Goal: Task Accomplishment & Management: Use online tool/utility

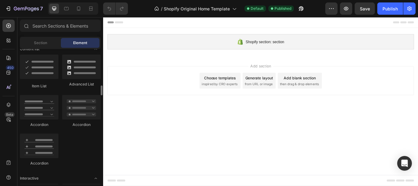
scroll to position [245, 0]
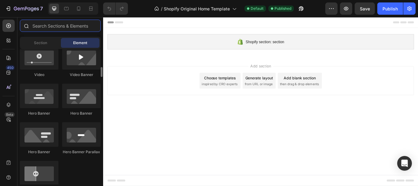
click at [64, 30] on input "text" at bounding box center [60, 26] width 81 height 12
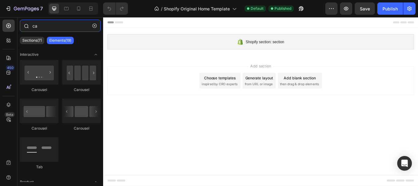
type input "c"
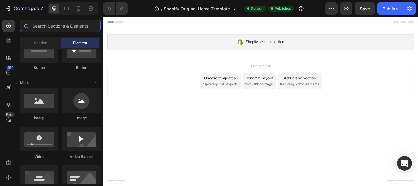
scroll to position [0, 0]
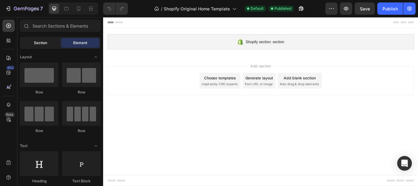
click at [45, 41] on span "Section" at bounding box center [40, 43] width 13 height 6
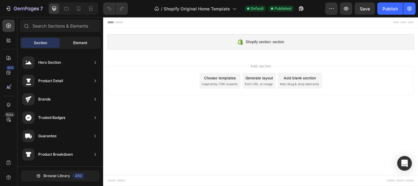
click at [85, 38] on div "Element" at bounding box center [80, 43] width 39 height 10
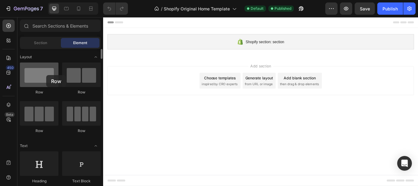
click at [46, 75] on div at bounding box center [39, 74] width 39 height 24
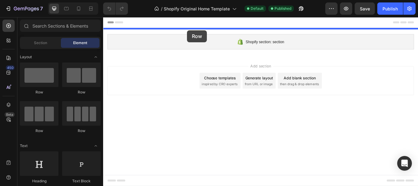
drag, startPoint x: 140, startPoint y: 93, endPoint x: 201, endPoint y: 32, distance: 85.9
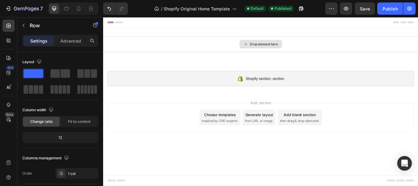
click at [288, 46] on div "Drop element here" at bounding box center [290, 48] width 32 height 5
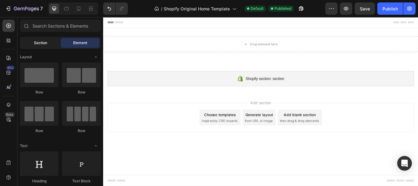
click at [41, 39] on div "Section" at bounding box center [40, 43] width 39 height 10
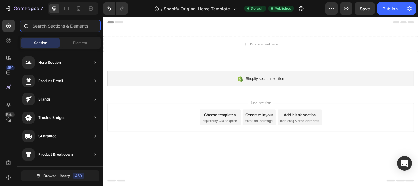
click at [64, 30] on input "text" at bounding box center [60, 26] width 81 height 12
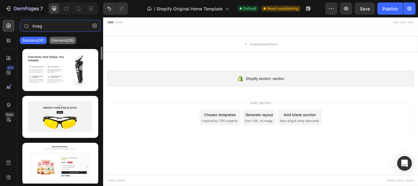
type input "imag"
click at [61, 37] on div "Elements(16)" at bounding box center [62, 40] width 27 height 7
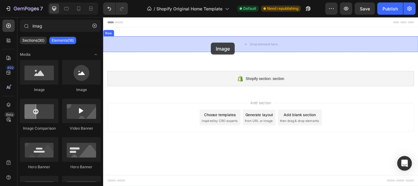
drag, startPoint x: 135, startPoint y: 94, endPoint x: 229, endPoint y: 47, distance: 104.7
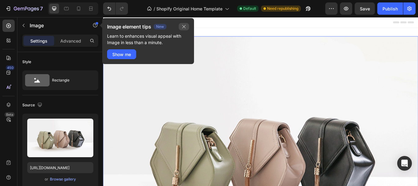
click at [185, 27] on icon "button" at bounding box center [184, 26] width 5 height 5
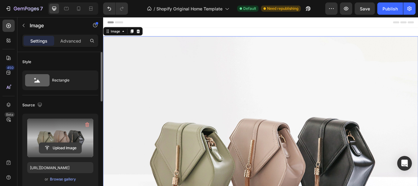
click at [64, 150] on input "file" at bounding box center [60, 148] width 42 height 10
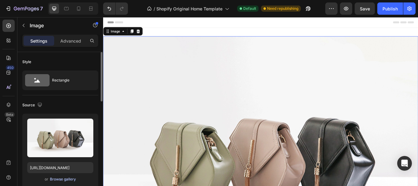
click at [66, 179] on div "Browse gallery" at bounding box center [63, 179] width 26 height 6
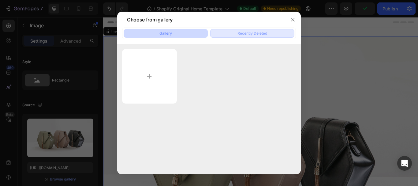
click at [248, 30] on button "Recently Deleted" at bounding box center [252, 33] width 84 height 9
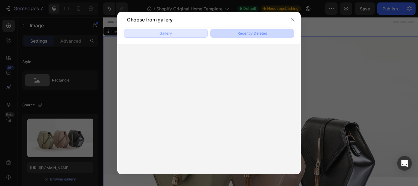
click at [174, 33] on button "Gallery" at bounding box center [166, 33] width 84 height 9
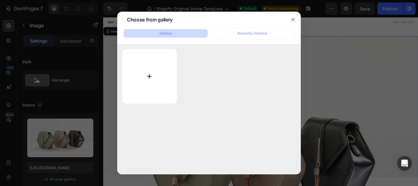
click at [148, 76] on input "file" at bounding box center [149, 76] width 55 height 54
type input "C:\fakepath\030925-OversizesHombres-minn.png"
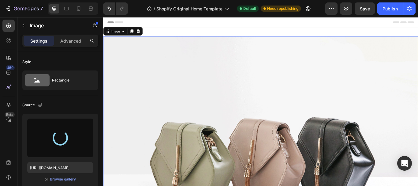
type input "[URL][DOMAIN_NAME]"
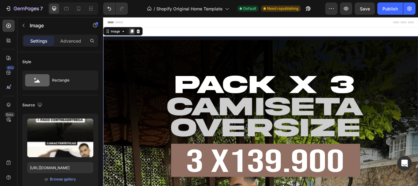
click at [138, 36] on icon at bounding box center [136, 33] width 5 height 5
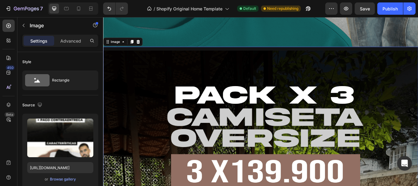
scroll to position [944, 0]
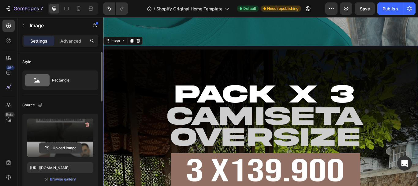
click at [57, 146] on input "file" at bounding box center [60, 148] width 42 height 10
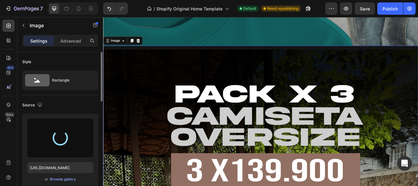
type input "[URL][DOMAIN_NAME]"
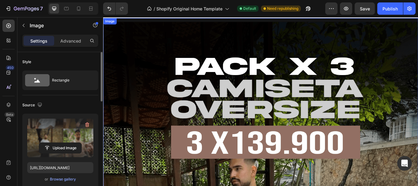
scroll to position [0, 0]
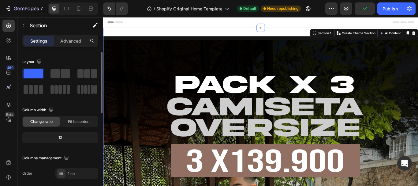
click at [216, 25] on div at bounding box center [287, 23] width 358 height 12
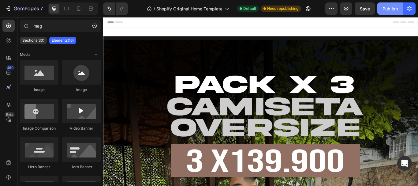
click at [390, 11] on div "Publish" at bounding box center [390, 9] width 15 height 6
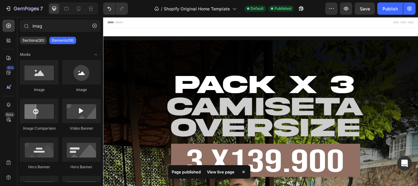
click at [220, 170] on div "View live page" at bounding box center [220, 171] width 35 height 9
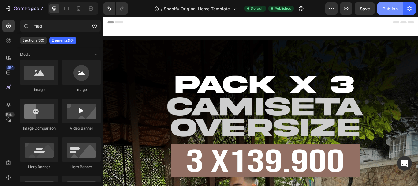
click at [397, 8] on div "Publish" at bounding box center [390, 9] width 15 height 6
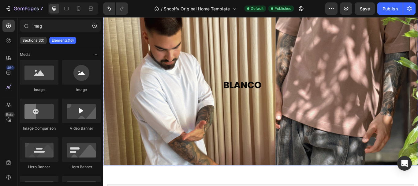
scroll to position [1897, 0]
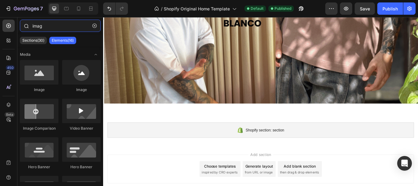
click at [71, 27] on input "imag" at bounding box center [60, 26] width 81 height 12
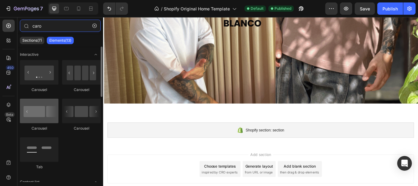
type input "caro"
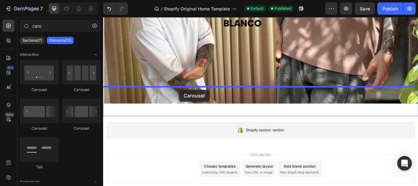
drag, startPoint x: 139, startPoint y: 134, endPoint x: 191, endPoint y: 102, distance: 61.3
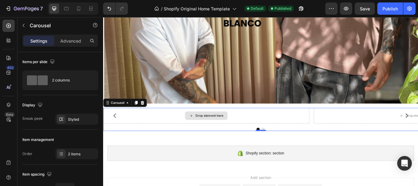
click at [234, 130] on div "Drop element here" at bounding box center [227, 132] width 32 height 5
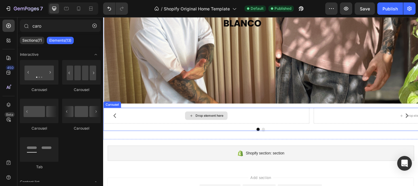
click at [231, 130] on div "Drop element here" at bounding box center [227, 132] width 32 height 5
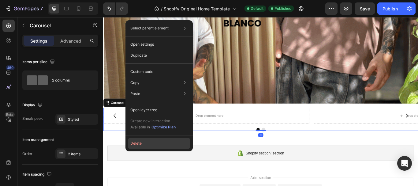
click at [160, 145] on button "Delete" at bounding box center [159, 143] width 62 height 11
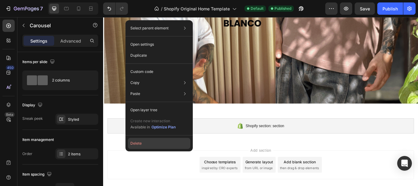
scroll to position [1892, 0]
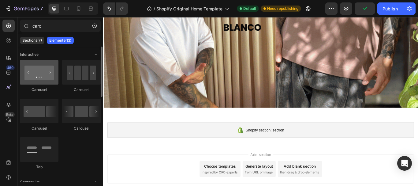
click at [39, 78] on div at bounding box center [39, 72] width 39 height 24
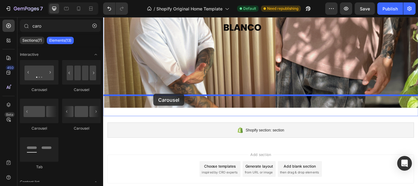
drag, startPoint x: 145, startPoint y: 96, endPoint x: 162, endPoint y: 107, distance: 20.0
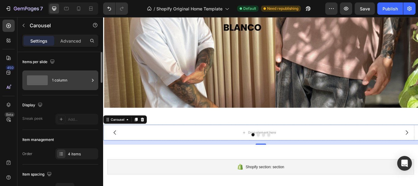
click at [46, 84] on span at bounding box center [37, 80] width 21 height 10
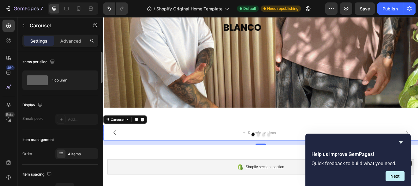
click at [66, 100] on div "Display" at bounding box center [60, 105] width 76 height 10
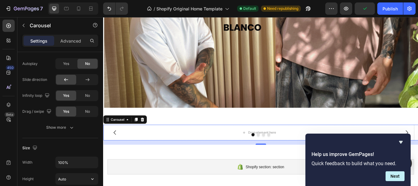
scroll to position [490, 0]
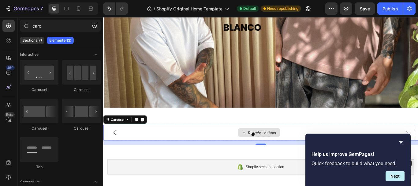
click at [267, 149] on icon at bounding box center [267, 151] width 5 height 5
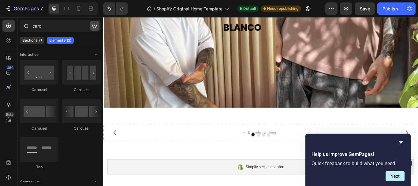
click at [96, 25] on icon "button" at bounding box center [94, 26] width 4 height 4
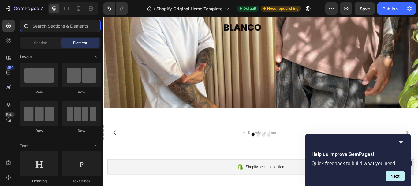
click at [53, 28] on input "text" at bounding box center [60, 26] width 81 height 12
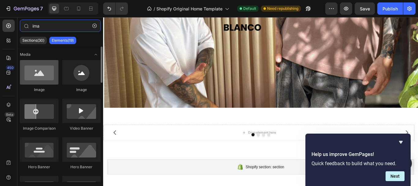
type input "ima"
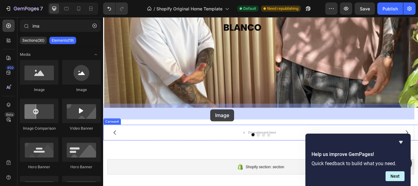
drag, startPoint x: 143, startPoint y: 92, endPoint x: 228, endPoint y: 125, distance: 91.6
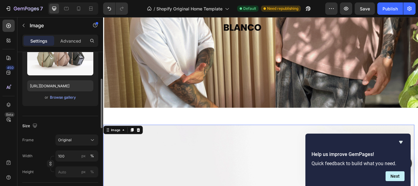
scroll to position [0, 0]
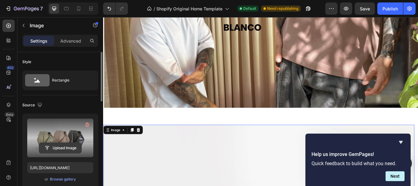
click at [63, 146] on input "file" at bounding box center [60, 148] width 42 height 10
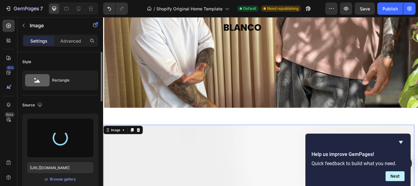
scroll to position [82, 0]
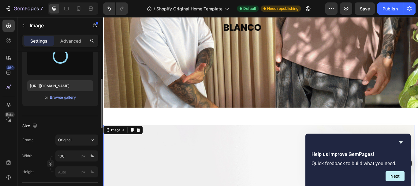
type input "[URL][DOMAIN_NAME]"
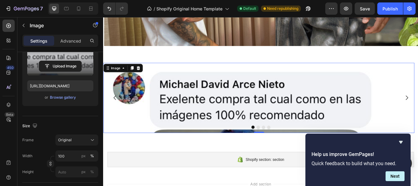
scroll to position [1974, 0]
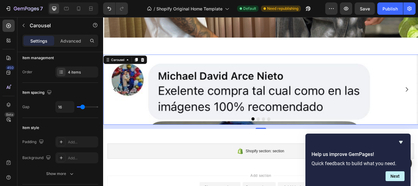
scroll to position [0, 0]
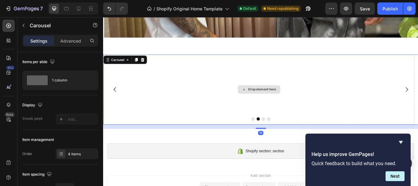
click at [298, 99] on div "Drop element here" at bounding box center [288, 101] width 32 height 5
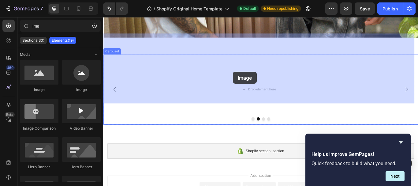
drag, startPoint x: 180, startPoint y: 92, endPoint x: 254, endPoint y: 81, distance: 75.6
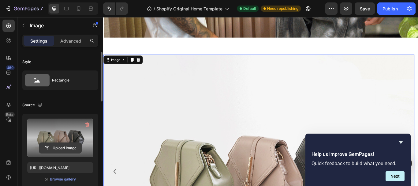
click at [59, 146] on input "file" at bounding box center [60, 148] width 42 height 10
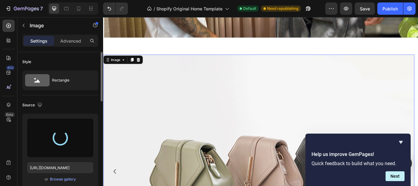
type input "[URL][DOMAIN_NAME]"
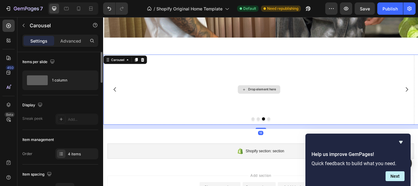
click at [291, 99] on div "Drop element here" at bounding box center [288, 101] width 32 height 5
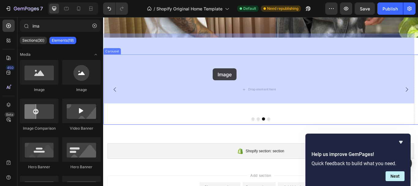
drag, startPoint x: 205, startPoint y: 90, endPoint x: 231, endPoint y: 77, distance: 28.5
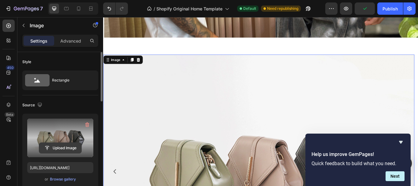
click at [62, 150] on input "file" at bounding box center [60, 148] width 42 height 10
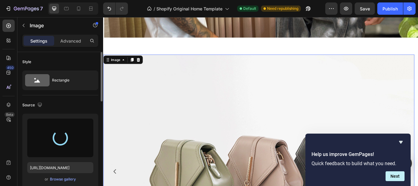
type input "[URL][DOMAIN_NAME]"
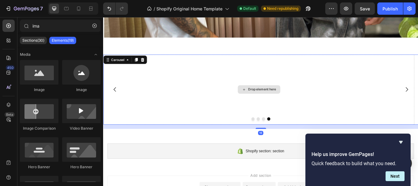
click at [284, 96] on div "Drop element here" at bounding box center [285, 101] width 50 height 10
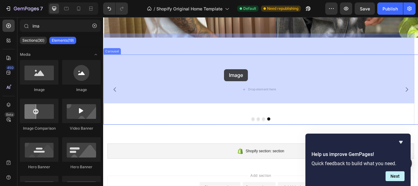
drag, startPoint x: 143, startPoint y: 94, endPoint x: 244, endPoint y: 78, distance: 102.6
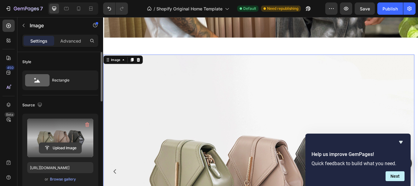
click at [60, 147] on input "file" at bounding box center [60, 148] width 42 height 10
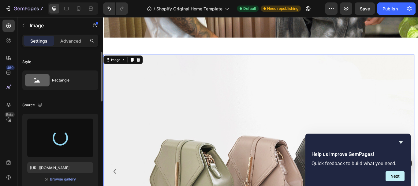
type input "[URL][DOMAIN_NAME]"
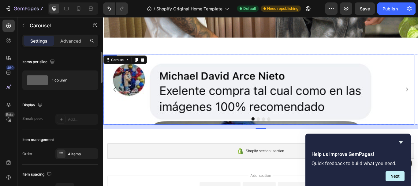
click at [140, 83] on img at bounding box center [284, 101] width 363 height 81
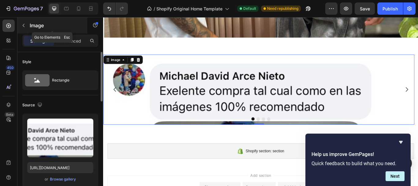
click at [25, 25] on icon "button" at bounding box center [23, 25] width 5 height 5
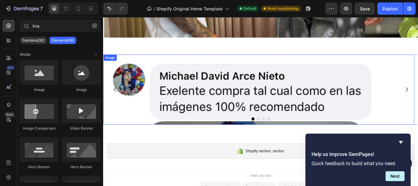
scroll to position [1892, 0]
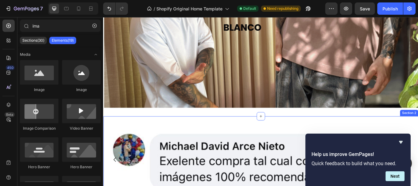
click at [144, 133] on div "Image Image Image Image Carousel Section 2" at bounding box center [286, 186] width 367 height 106
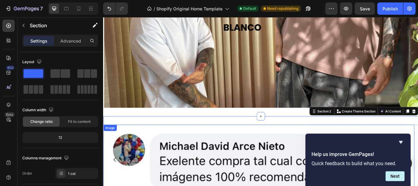
click at [112, 143] on div "Image" at bounding box center [110, 146] width 13 height 6
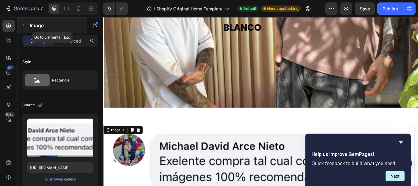
click at [25, 26] on icon "button" at bounding box center [23, 25] width 5 height 5
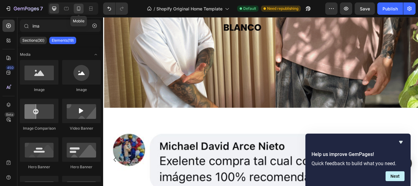
click at [79, 9] on icon at bounding box center [79, 9] width 6 height 6
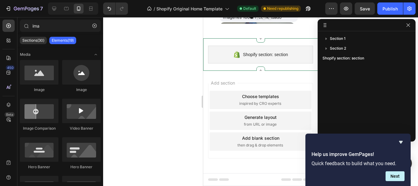
scroll to position [653, 0]
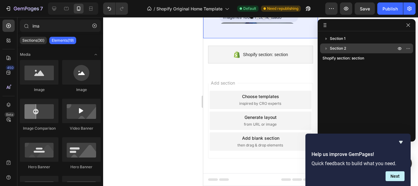
click at [326, 49] on icon "button" at bounding box center [327, 48] width 2 height 2
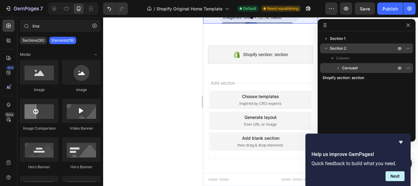
click at [345, 66] on span "Carousel" at bounding box center [350, 68] width 16 height 6
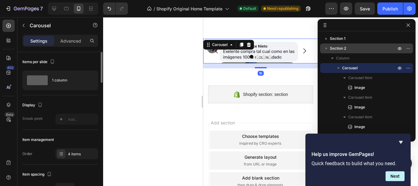
scroll to position [82, 0]
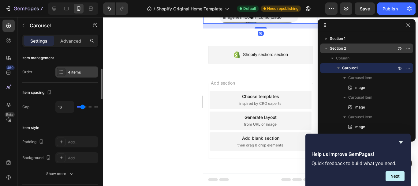
click at [71, 72] on div "4 items" at bounding box center [82, 72] width 29 height 6
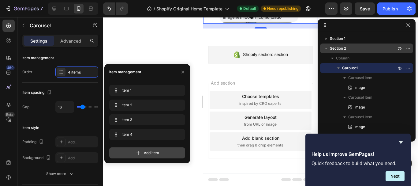
click at [145, 152] on span "Add item" at bounding box center [151, 153] width 15 height 6
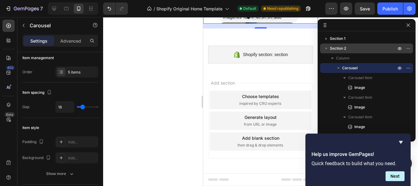
click at [117, 54] on div at bounding box center [260, 101] width 315 height 169
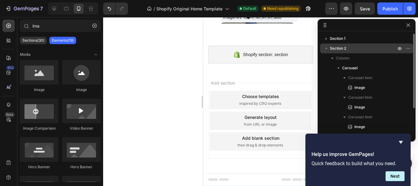
scroll to position [36, 0]
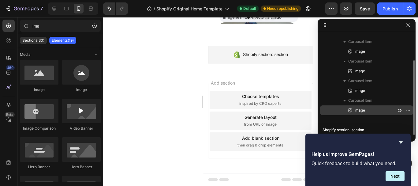
click at [365, 106] on div "Image" at bounding box center [367, 110] width 88 height 10
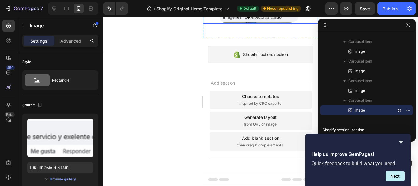
click at [301, 15] on icon "Carousel Next Arrow" at bounding box center [304, 10] width 7 height 7
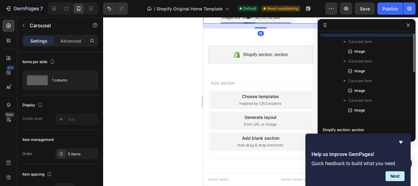
scroll to position [0, 0]
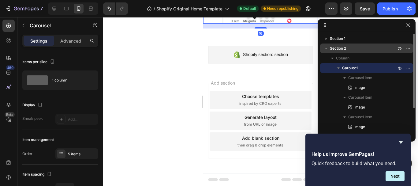
click at [301, 15] on icon "Carousel Next Arrow" at bounding box center [304, 10] width 7 height 7
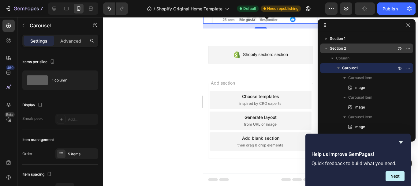
click at [301, 15] on icon "Carousel Next Arrow" at bounding box center [304, 10] width 7 height 7
click at [269, 13] on div "Drop element here" at bounding box center [262, 11] width 32 height 5
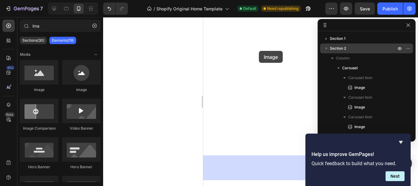
drag, startPoint x: 241, startPoint y: 95, endPoint x: 222, endPoint y: 63, distance: 36.9
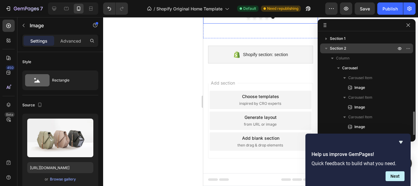
scroll to position [46, 0]
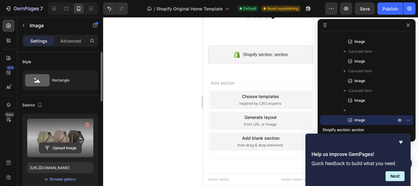
click at [64, 149] on input "file" at bounding box center [60, 148] width 42 height 10
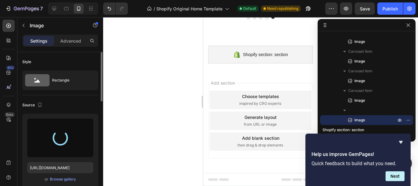
type input "[URL][DOMAIN_NAME]"
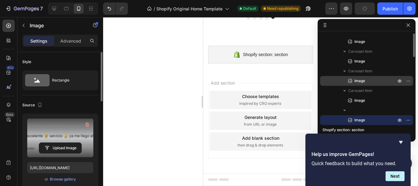
scroll to position [0, 0]
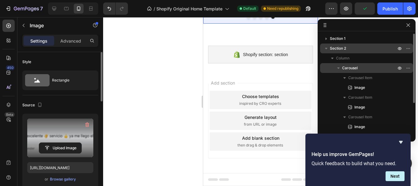
click at [353, 67] on span "Carousel" at bounding box center [350, 68] width 16 height 6
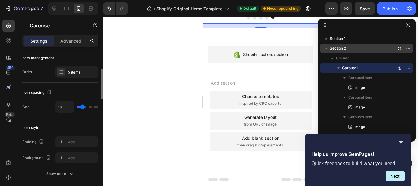
scroll to position [163, 0]
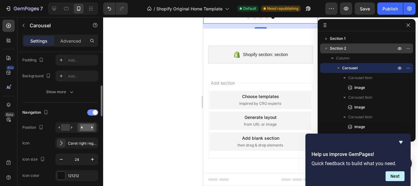
click at [90, 111] on div at bounding box center [92, 112] width 11 height 6
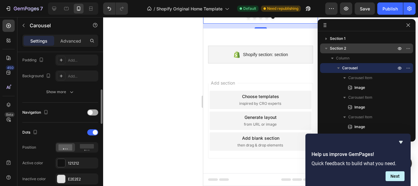
click at [92, 113] on span at bounding box center [90, 112] width 5 height 5
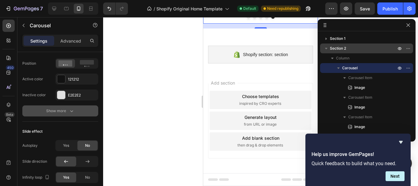
scroll to position [245, 0]
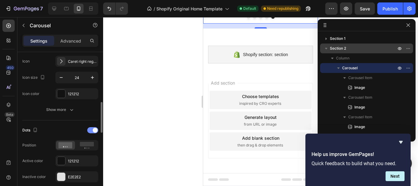
click at [90, 130] on div at bounding box center [92, 130] width 11 height 6
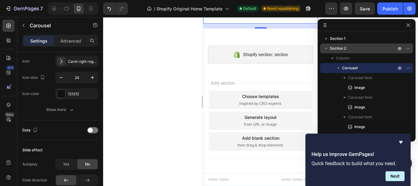
scroll to position [163, 0]
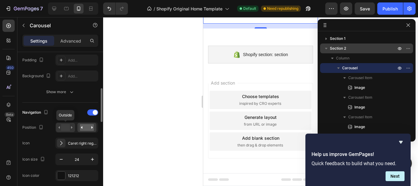
click at [66, 128] on rect at bounding box center [65, 127] width 9 height 7
click at [86, 127] on rect at bounding box center [87, 127] width 14 height 7
click at [61, 159] on icon "button" at bounding box center [61, 159] width 6 height 6
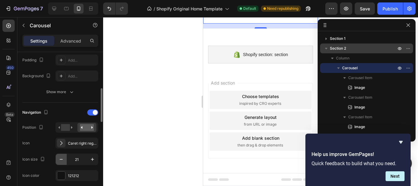
click at [61, 159] on icon "button" at bounding box center [61, 159] width 6 height 6
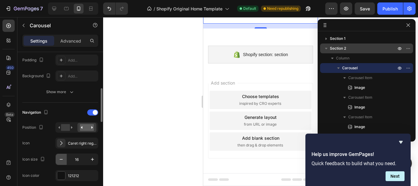
click at [61, 159] on icon "button" at bounding box center [61, 159] width 6 height 6
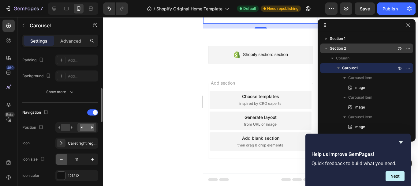
click at [61, 159] on icon "button" at bounding box center [61, 159] width 6 height 6
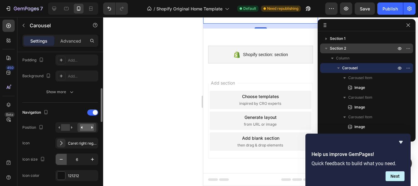
click at [61, 158] on icon "button" at bounding box center [61, 159] width 6 height 6
click at [90, 158] on icon "button" at bounding box center [92, 159] width 6 height 6
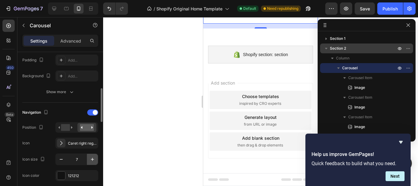
click at [90, 158] on icon "button" at bounding box center [92, 159] width 6 height 6
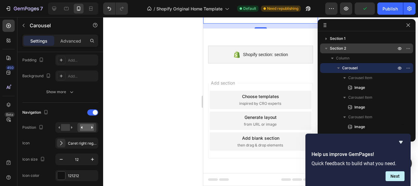
scroll to position [245, 0]
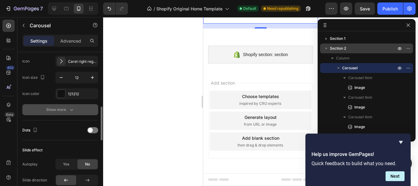
click at [67, 109] on div "Show more" at bounding box center [60, 110] width 28 height 6
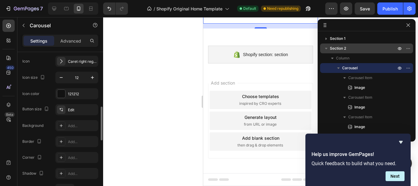
scroll to position [327, 0]
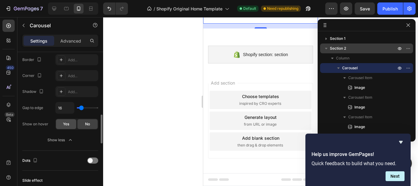
click at [66, 124] on span "Yes" at bounding box center [66, 124] width 6 height 6
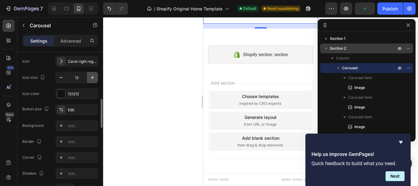
click at [92, 77] on icon "button" at bounding box center [92, 77] width 6 height 6
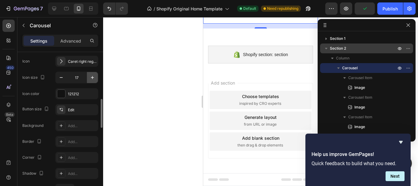
click at [92, 77] on icon "button" at bounding box center [92, 77] width 6 height 6
type input "21"
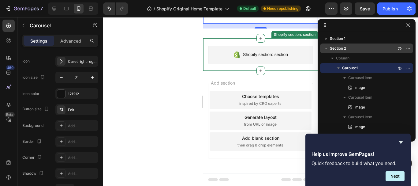
scroll to position [531, 0]
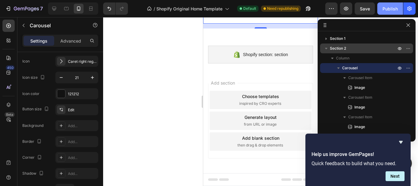
click at [391, 11] on div "Publish" at bounding box center [390, 9] width 15 height 6
click at [403, 143] on icon "Hide survey" at bounding box center [400, 141] width 7 height 7
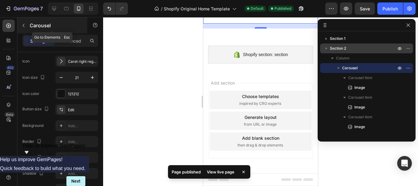
click at [19, 24] on button "button" at bounding box center [24, 26] width 10 height 10
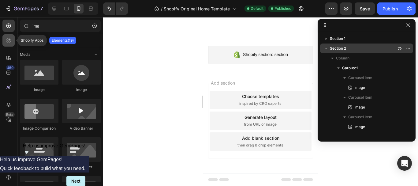
click at [7, 44] on div at bounding box center [8, 40] width 12 height 12
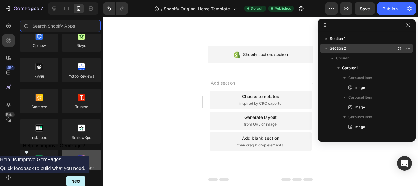
scroll to position [0, 0]
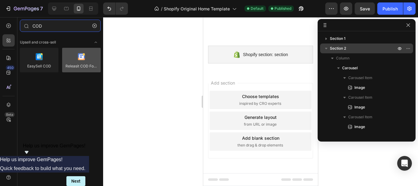
type input "COD"
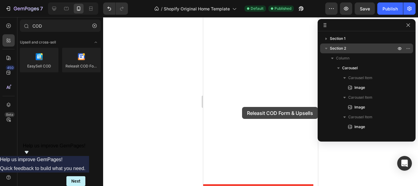
drag, startPoint x: 276, startPoint y: 73, endPoint x: 242, endPoint y: 107, distance: 47.8
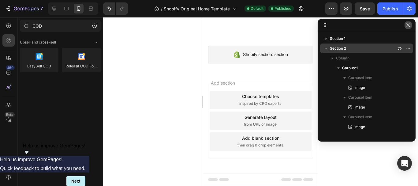
click at [411, 27] on button "button" at bounding box center [408, 24] width 7 height 7
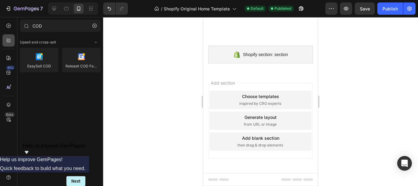
click at [12, 38] on div at bounding box center [8, 40] width 12 height 12
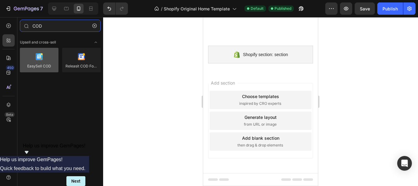
type input "COD"
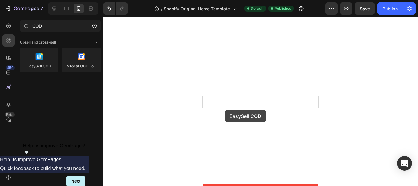
drag, startPoint x: 243, startPoint y: 81, endPoint x: 225, endPoint y: 110, distance: 34.3
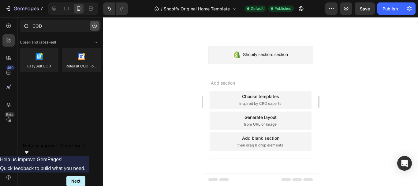
click at [93, 25] on icon "button" at bounding box center [94, 26] width 4 height 4
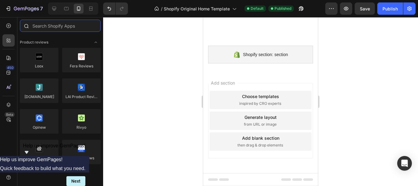
click at [52, 28] on input "text" at bounding box center [60, 26] width 81 height 12
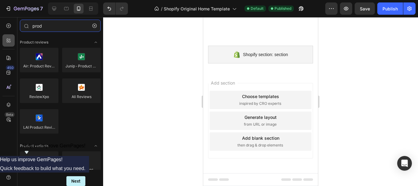
type input "prod"
click at [10, 40] on icon at bounding box center [9, 40] width 6 height 6
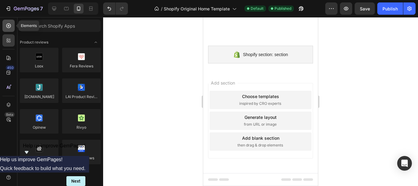
click at [6, 25] on icon at bounding box center [9, 26] width 6 height 6
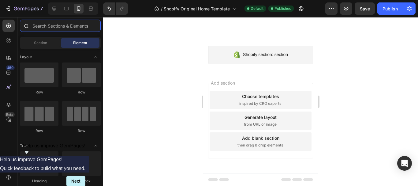
click at [51, 26] on input "text" at bounding box center [60, 26] width 81 height 12
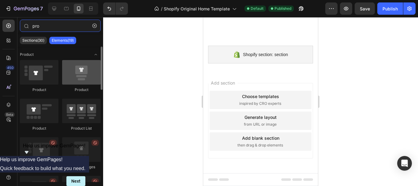
type input "pro"
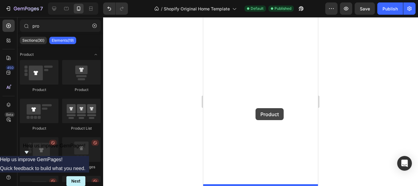
drag, startPoint x: 280, startPoint y: 92, endPoint x: 256, endPoint y: 108, distance: 28.7
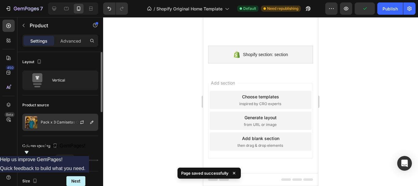
click at [56, 122] on p "Pack x 3 Camisetas Oversize" at bounding box center [66, 122] width 51 height 4
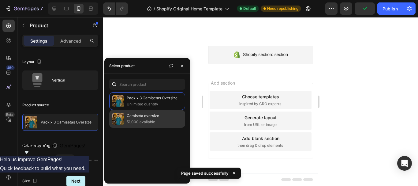
click at [144, 120] on p "51,000 available" at bounding box center [155, 122] width 56 height 6
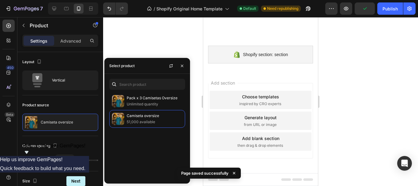
click at [162, 47] on div at bounding box center [260, 101] width 315 height 169
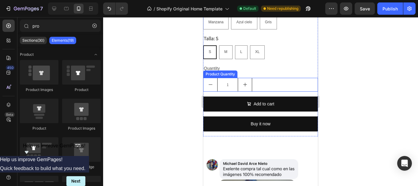
scroll to position [858, 0]
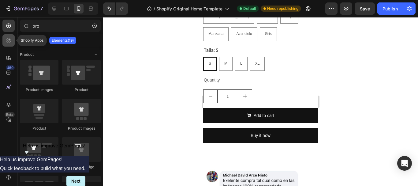
click at [11, 42] on icon at bounding box center [9, 40] width 6 height 6
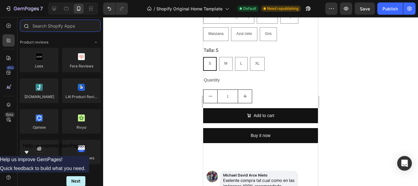
click at [53, 28] on input "text" at bounding box center [60, 26] width 81 height 12
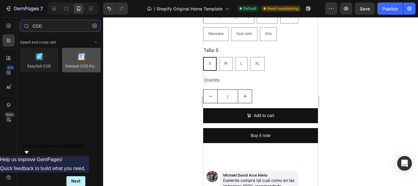
type input "COD"
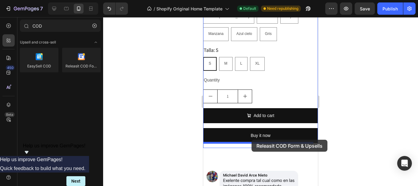
drag, startPoint x: 279, startPoint y: 81, endPoint x: 252, endPoint y: 140, distance: 64.7
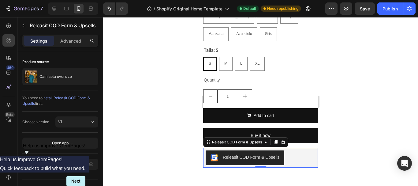
click at [267, 154] on div "Releasit COD Form & Upsells" at bounding box center [251, 157] width 57 height 6
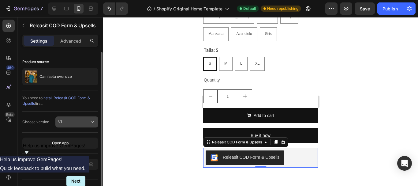
click at [77, 121] on div "V1" at bounding box center [73, 122] width 31 height 6
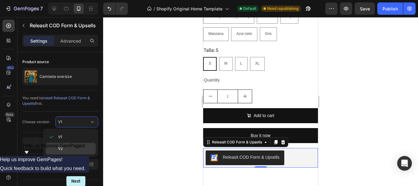
click at [70, 144] on div "V2" at bounding box center [71, 149] width 50 height 12
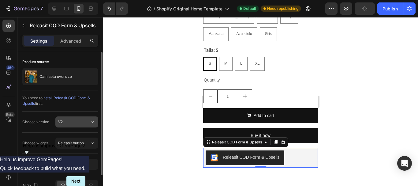
click at [79, 120] on div "V2" at bounding box center [73, 122] width 31 height 6
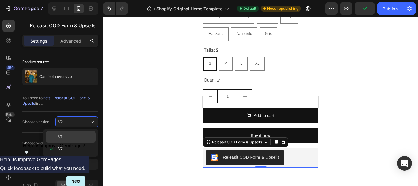
click at [68, 133] on div "V1" at bounding box center [71, 137] width 50 height 12
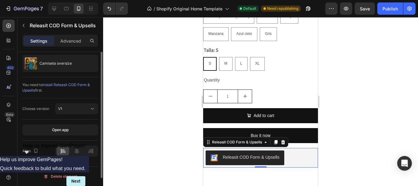
scroll to position [0, 0]
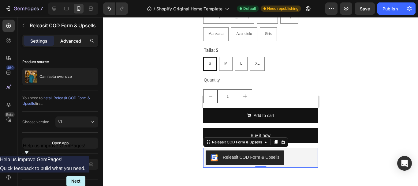
click at [71, 43] on p "Advanced" at bounding box center [70, 41] width 21 height 6
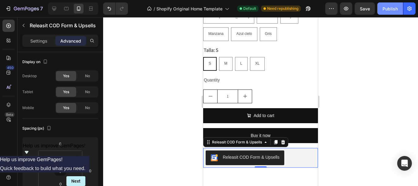
click at [394, 7] on div "Publish" at bounding box center [390, 9] width 15 height 6
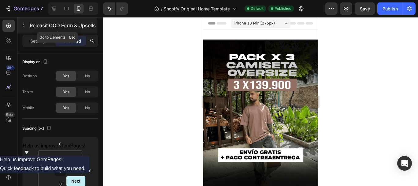
click at [26, 26] on button "button" at bounding box center [24, 26] width 10 height 10
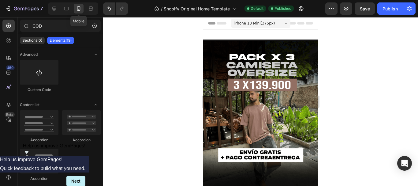
click at [77, 7] on icon at bounding box center [78, 8] width 3 height 4
click at [95, 25] on icon "button" at bounding box center [95, 26] width 2 height 2
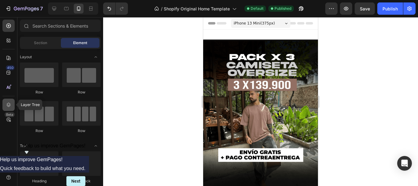
click at [12, 106] on div at bounding box center [8, 105] width 12 height 12
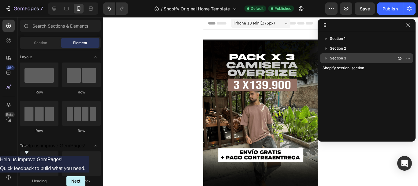
click at [325, 58] on icon "button" at bounding box center [326, 58] width 6 height 6
click at [330, 59] on span "Section 3" at bounding box center [338, 58] width 17 height 6
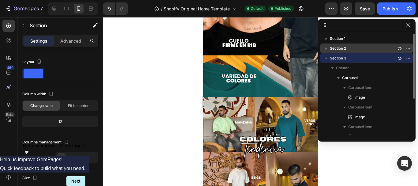
click at [327, 48] on icon "button" at bounding box center [327, 48] width 2 height 2
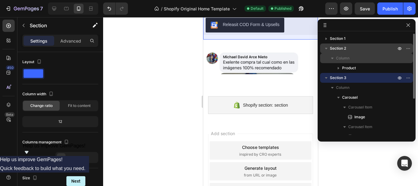
scroll to position [992, 0]
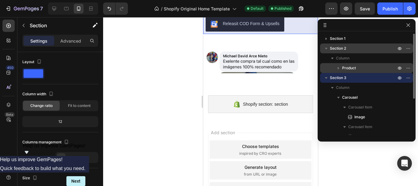
click at [348, 67] on span "Product" at bounding box center [349, 68] width 14 height 6
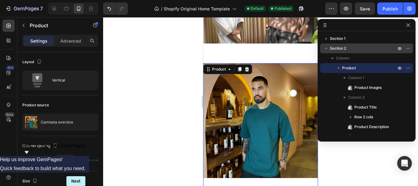
scroll to position [82, 0]
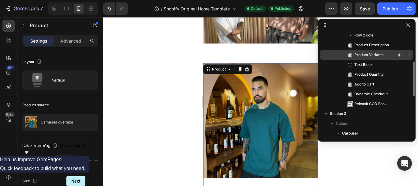
drag, startPoint x: 367, startPoint y: 100, endPoint x: 364, endPoint y: 59, distance: 41.2
click at [364, 59] on div "Product Title Row 2 cols Product Description Product Variants & Swatches Text B…" at bounding box center [366, 65] width 93 height 88
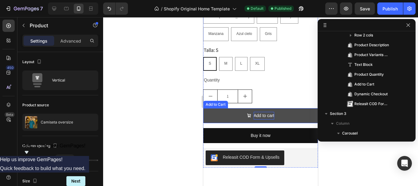
scroll to position [940, 0]
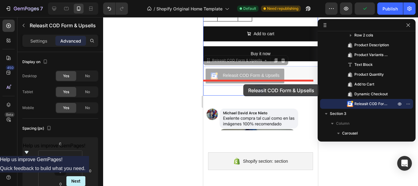
drag, startPoint x: 250, startPoint y: 58, endPoint x: 243, endPoint y: 84, distance: 26.7
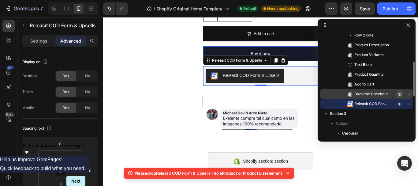
click at [401, 93] on icon "button" at bounding box center [400, 94] width 4 height 3
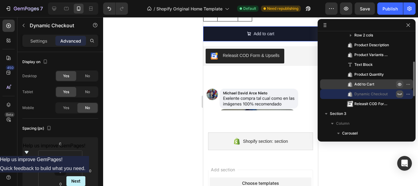
click at [399, 83] on icon "button" at bounding box center [399, 84] width 5 height 5
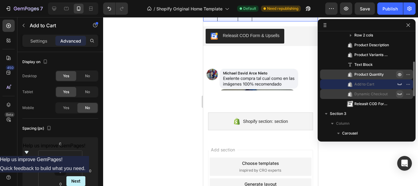
click at [400, 73] on icon "button" at bounding box center [400, 74] width 4 height 3
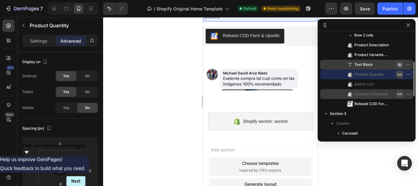
click at [400, 64] on icon "button" at bounding box center [399, 64] width 5 height 5
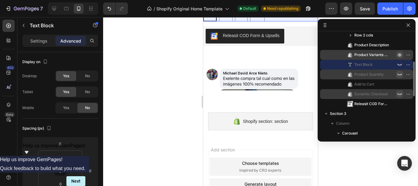
click at [400, 54] on icon "button" at bounding box center [400, 55] width 4 height 3
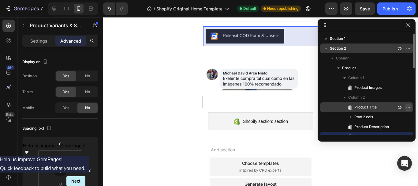
scroll to position [82, 0]
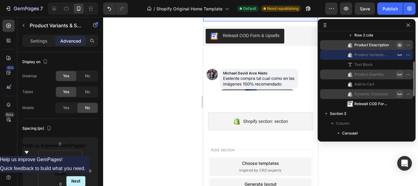
click at [400, 45] on icon "button" at bounding box center [400, 45] width 2 height 2
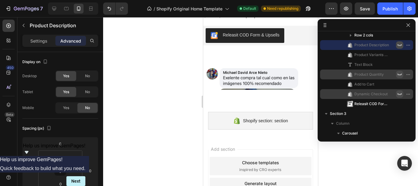
scroll to position [0, 0]
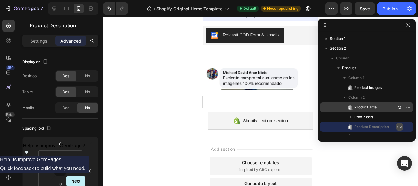
click at [401, 116] on icon "button" at bounding box center [400, 117] width 4 height 3
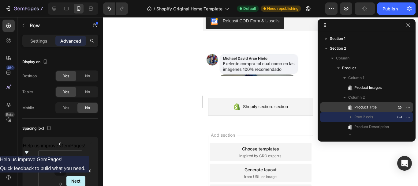
scroll to position [771, 0]
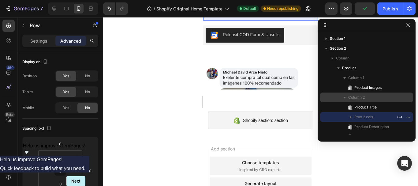
click at [398, 106] on icon "button" at bounding box center [399, 107] width 5 height 5
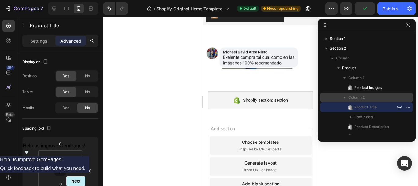
scroll to position [751, 0]
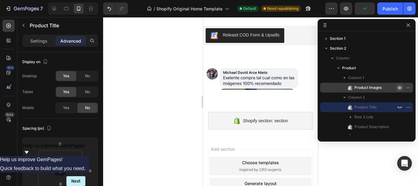
click at [399, 87] on icon "button" at bounding box center [400, 87] width 4 height 3
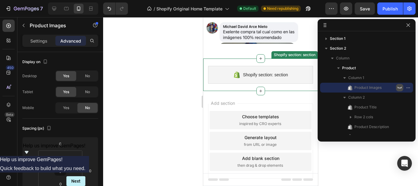
scroll to position [10, 0]
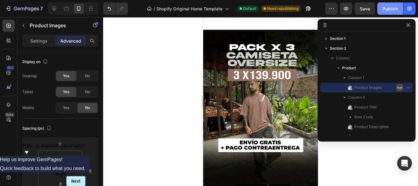
click at [390, 12] on div "Publish" at bounding box center [390, 9] width 15 height 6
click at [390, 11] on div "Publish" at bounding box center [390, 9] width 15 height 6
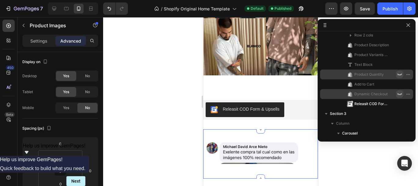
scroll to position [500, 0]
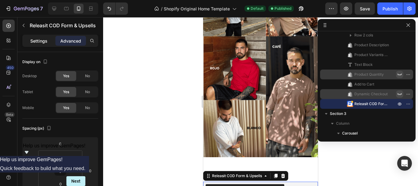
click at [44, 39] on p "Settings" at bounding box center [38, 41] width 17 height 6
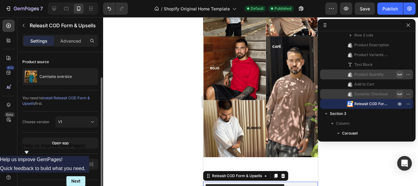
scroll to position [13, 0]
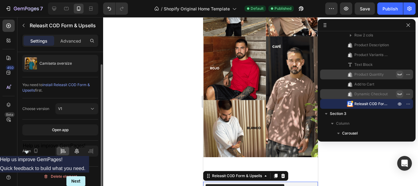
click at [80, 152] on icon at bounding box center [77, 151] width 6 height 6
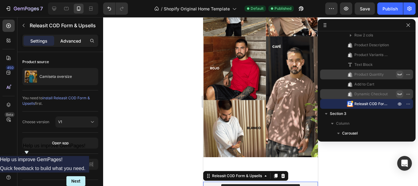
click at [68, 44] on div "Advanced" at bounding box center [70, 41] width 31 height 10
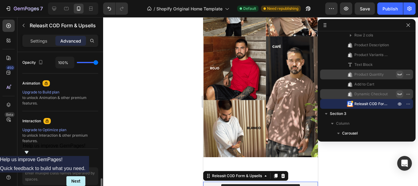
scroll to position [274, 0]
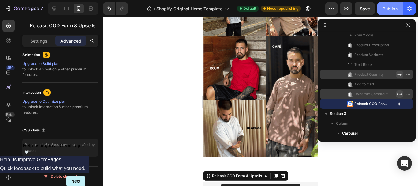
click at [385, 10] on div "Publish" at bounding box center [390, 9] width 15 height 6
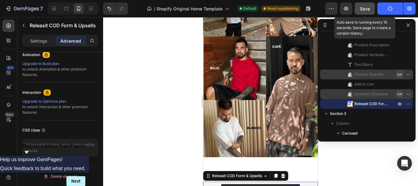
click at [369, 8] on span "Save" at bounding box center [365, 8] width 10 height 5
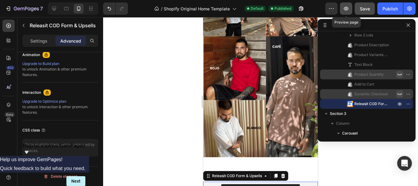
click at [350, 10] on button "button" at bounding box center [346, 8] width 12 height 12
click at [401, 93] on icon "button" at bounding box center [399, 94] width 5 height 5
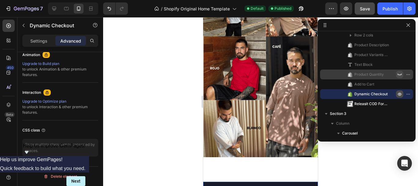
scroll to position [0, 0]
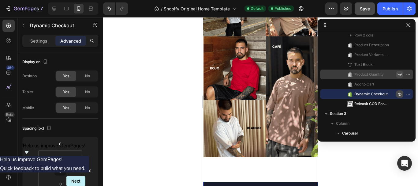
click at [401, 93] on icon "button" at bounding box center [399, 94] width 5 height 5
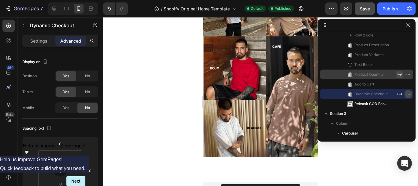
click at [408, 93] on icon "button" at bounding box center [408, 94] width 5 height 5
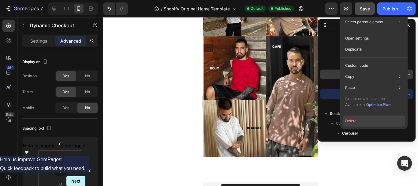
click at [381, 121] on button "Delete" at bounding box center [374, 120] width 62 height 11
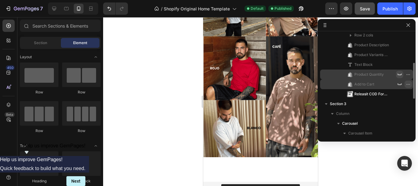
click at [408, 85] on icon "button" at bounding box center [408, 84] width 5 height 5
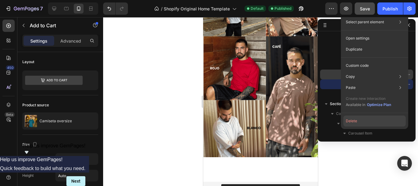
click at [380, 118] on button "Delete" at bounding box center [375, 120] width 62 height 11
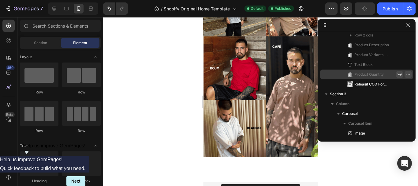
click at [409, 72] on icon "button" at bounding box center [408, 74] width 5 height 5
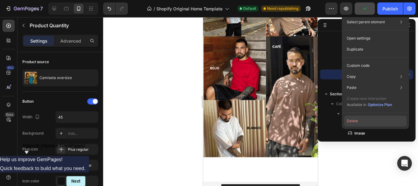
click at [382, 118] on button "Delete" at bounding box center [375, 120] width 62 height 11
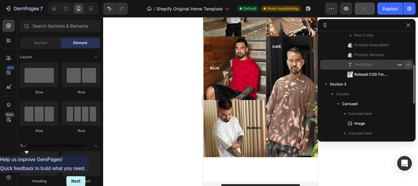
click at [409, 64] on icon "button" at bounding box center [408, 64] width 5 height 5
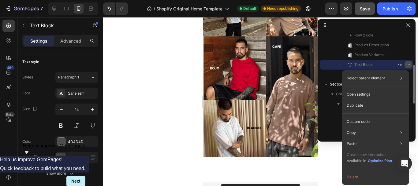
click at [407, 64] on icon "button" at bounding box center [408, 64] width 5 height 5
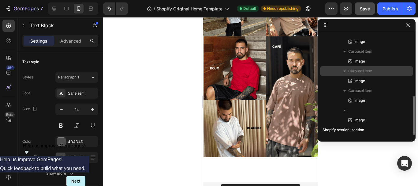
scroll to position [82, 0]
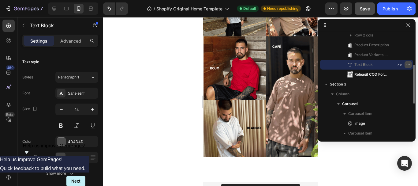
click at [407, 64] on icon "button" at bounding box center [408, 64] width 5 height 5
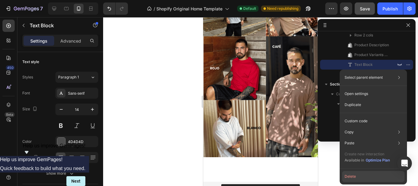
click at [352, 171] on button "Delete" at bounding box center [373, 176] width 62 height 11
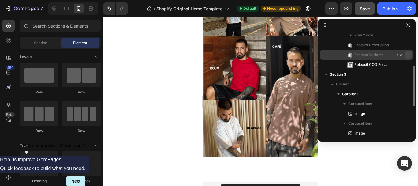
click at [409, 55] on icon "button" at bounding box center [408, 54] width 5 height 5
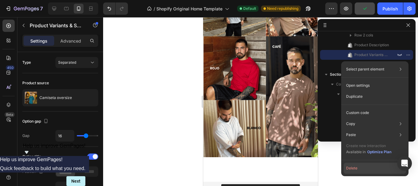
click at [358, 166] on button "Delete" at bounding box center [375, 168] width 62 height 11
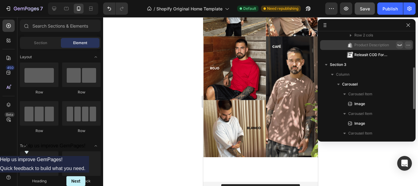
click at [409, 45] on icon "button" at bounding box center [408, 45] width 5 height 5
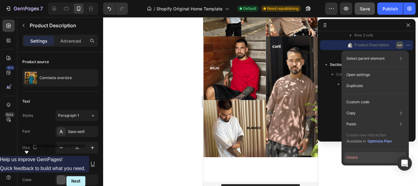
click at [362, 155] on button "Delete" at bounding box center [375, 157] width 62 height 11
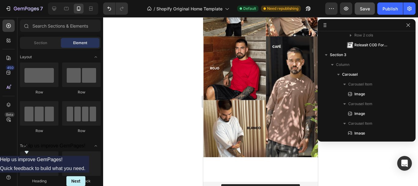
scroll to position [0, 0]
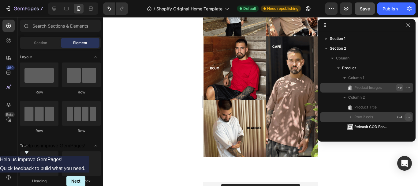
click at [409, 116] on icon "button" at bounding box center [408, 117] width 5 height 5
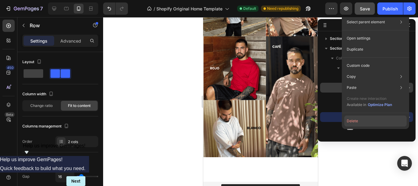
click at [382, 118] on button "Delete" at bounding box center [375, 120] width 62 height 11
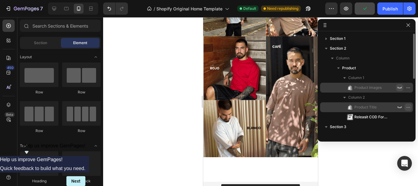
click at [409, 107] on icon "button" at bounding box center [408, 107] width 5 height 5
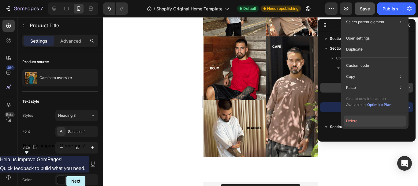
click at [363, 125] on button "Delete" at bounding box center [375, 120] width 62 height 11
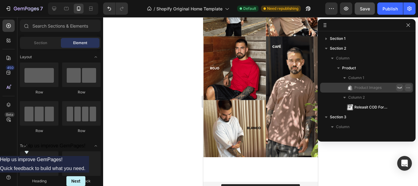
click at [408, 87] on icon "button" at bounding box center [408, 87] width 5 height 5
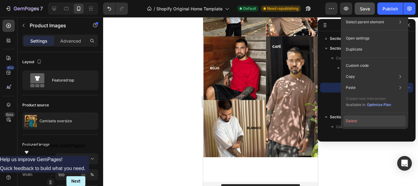
click at [359, 119] on button "Delete" at bounding box center [375, 120] width 62 height 11
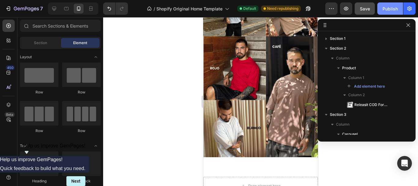
click at [390, 9] on div "Publish" at bounding box center [390, 9] width 15 height 6
click at [388, 5] on button "Publish" at bounding box center [390, 8] width 26 height 12
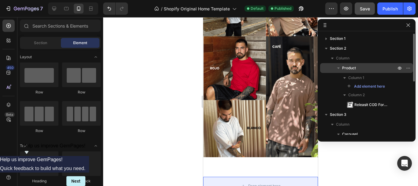
click at [339, 69] on icon "button" at bounding box center [339, 68] width 6 height 6
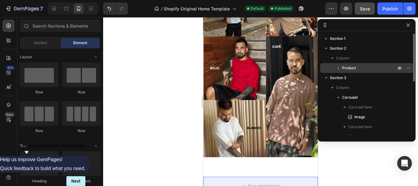
click at [357, 67] on p "Product" at bounding box center [369, 68] width 55 height 6
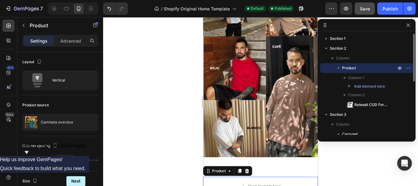
click at [338, 69] on icon "button" at bounding box center [339, 68] width 6 height 6
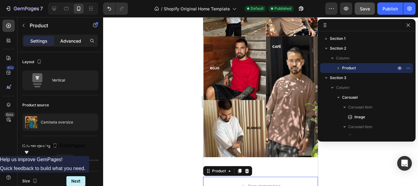
click at [68, 42] on p "Advanced" at bounding box center [70, 41] width 21 height 6
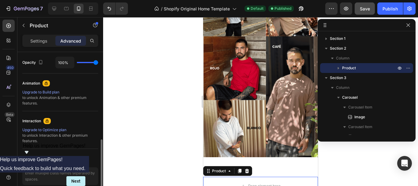
scroll to position [274, 0]
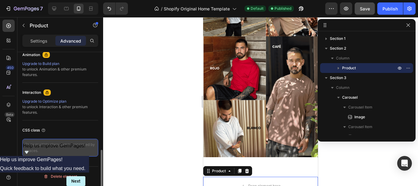
click at [58, 145] on textarea at bounding box center [60, 148] width 76 height 18
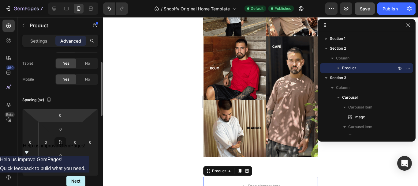
scroll to position [0, 0]
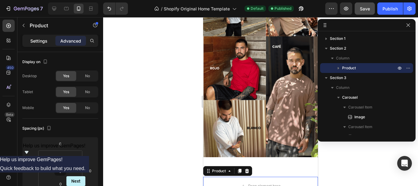
click at [41, 38] on p "Settings" at bounding box center [38, 41] width 17 height 6
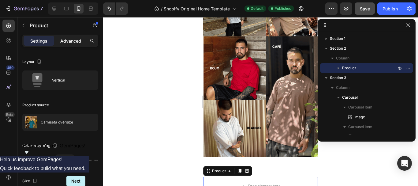
click at [65, 43] on p "Advanced" at bounding box center [70, 41] width 21 height 6
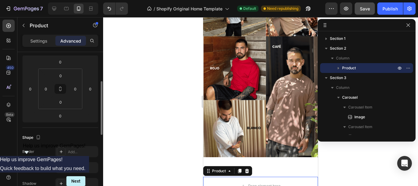
scroll to position [163, 0]
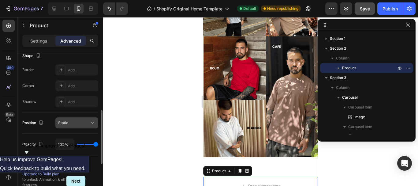
click at [74, 123] on div "Static" at bounding box center [73, 123] width 31 height 6
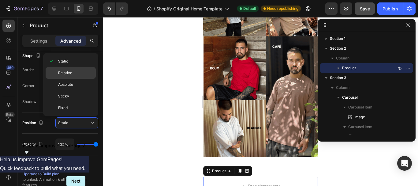
click at [76, 75] on p "Relative" at bounding box center [75, 73] width 35 height 6
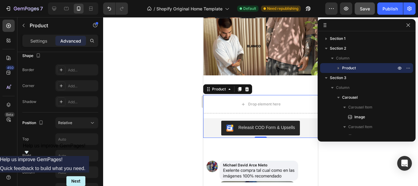
scroll to position [82, 0]
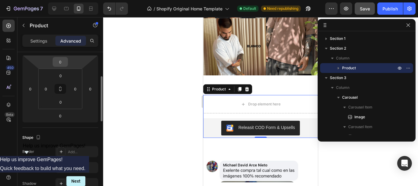
click at [64, 63] on input "0" at bounding box center [60, 61] width 12 height 9
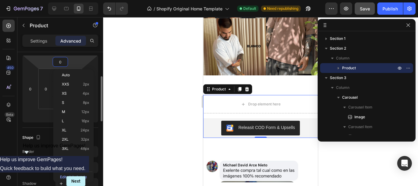
click at [64, 63] on input "0" at bounding box center [60, 61] width 12 height 9
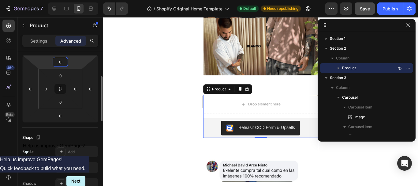
drag, startPoint x: 64, startPoint y: 63, endPoint x: 54, endPoint y: 63, distance: 10.1
click at [54, 63] on div "0" at bounding box center [60, 62] width 15 height 10
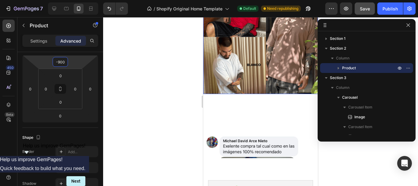
scroll to position [572, 0]
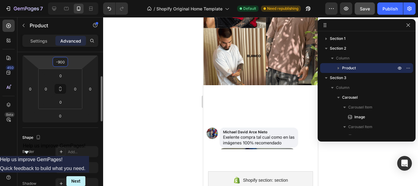
click at [58, 60] on input "-900" at bounding box center [60, 61] width 12 height 9
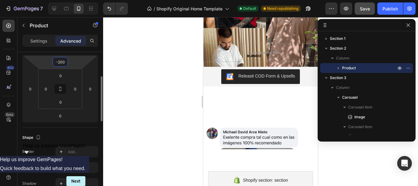
drag, startPoint x: 56, startPoint y: 61, endPoint x: 59, endPoint y: 62, distance: 3.4
click at [59, 62] on input "-200" at bounding box center [60, 61] width 12 height 9
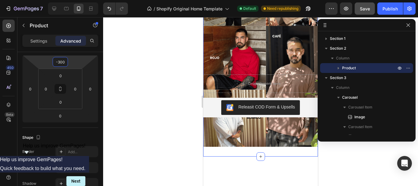
scroll to position [490, 0]
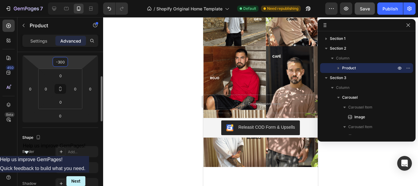
drag, startPoint x: 61, startPoint y: 61, endPoint x: 57, endPoint y: 61, distance: 3.7
click at [57, 61] on input "-300" at bounding box center [60, 61] width 12 height 9
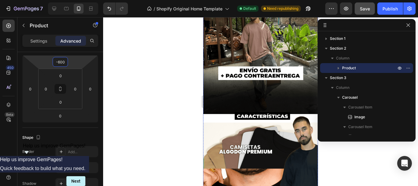
scroll to position [163, 0]
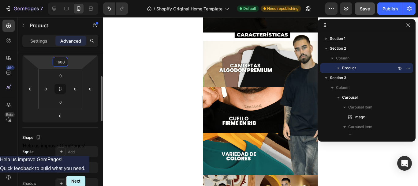
click at [58, 62] on input "-600" at bounding box center [60, 61] width 12 height 9
click at [59, 64] on input "-400" at bounding box center [60, 61] width 12 height 9
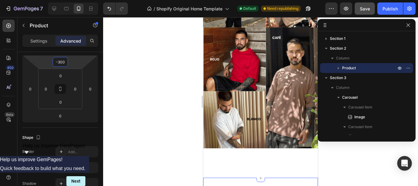
scroll to position [490, 0]
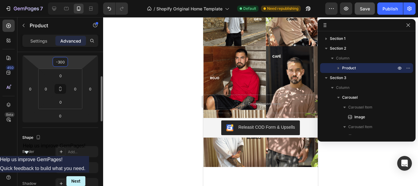
click at [58, 62] on input "-300" at bounding box center [60, 61] width 12 height 9
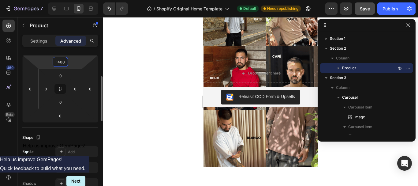
click at [59, 62] on input "-400" at bounding box center [60, 61] width 12 height 9
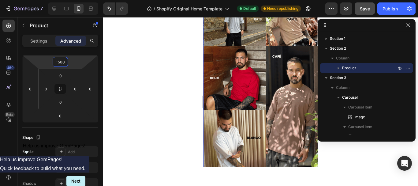
scroll to position [408, 0]
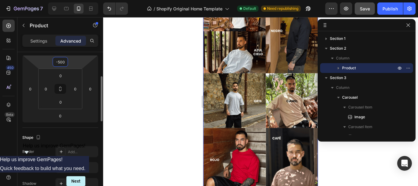
click at [58, 62] on input "-500" at bounding box center [60, 61] width 12 height 9
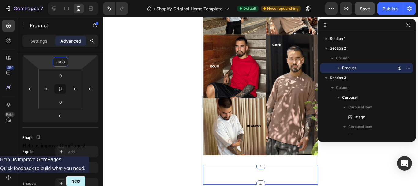
scroll to position [490, 0]
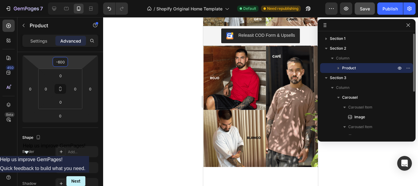
type input "-600"
click at [358, 65] on div "Product" at bounding box center [367, 68] width 88 height 10
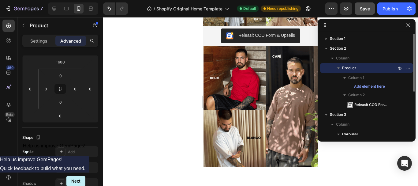
scroll to position [430, 0]
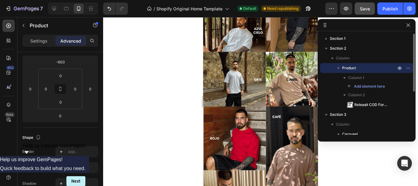
click at [353, 68] on span "Product" at bounding box center [349, 68] width 14 height 6
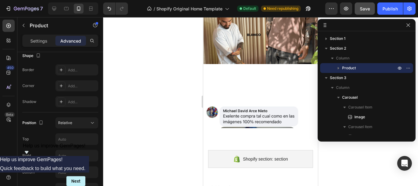
scroll to position [245, 0]
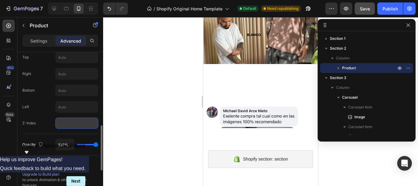
click at [72, 121] on input "number" at bounding box center [76, 123] width 43 height 11
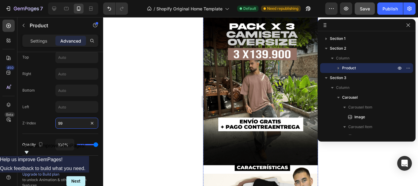
scroll to position [21, 0]
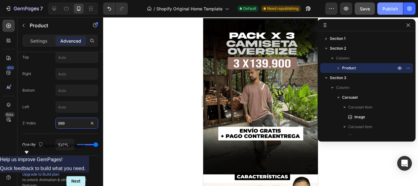
type input "999"
click at [392, 9] on div "Publish" at bounding box center [390, 9] width 15 height 6
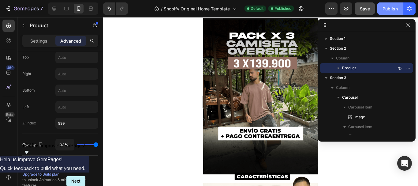
click at [390, 11] on div "Publish" at bounding box center [390, 9] width 15 height 6
click at [348, 9] on icon "button" at bounding box center [346, 9] width 6 height 6
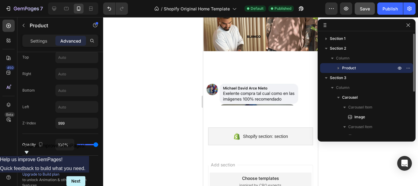
click at [351, 67] on span "Product" at bounding box center [349, 68] width 14 height 6
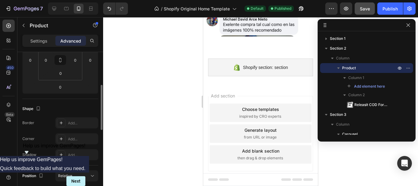
scroll to position [29, 0]
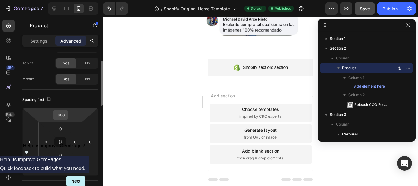
click at [63, 115] on input "-600" at bounding box center [60, 114] width 12 height 9
click at [59, 118] on input "-600" at bounding box center [60, 114] width 12 height 9
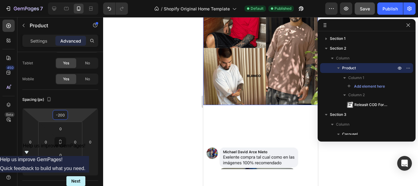
scroll to position [572, 0]
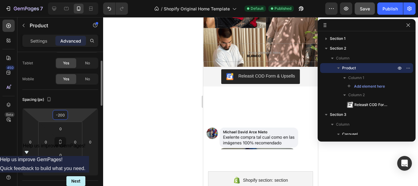
click at [59, 115] on input "-200" at bounding box center [60, 114] width 12 height 9
click at [58, 115] on input "-200" at bounding box center [60, 114] width 12 height 9
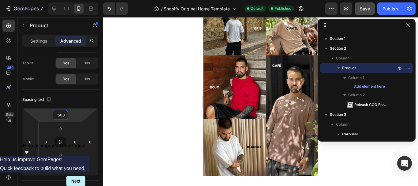
scroll to position [490, 0]
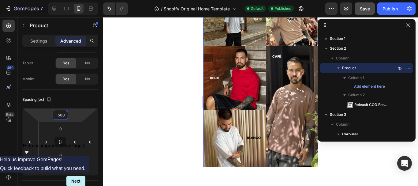
type input "-200"
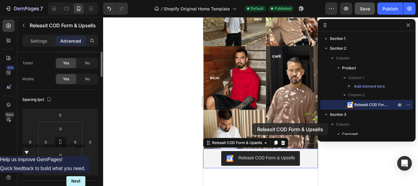
scroll to position [0, 0]
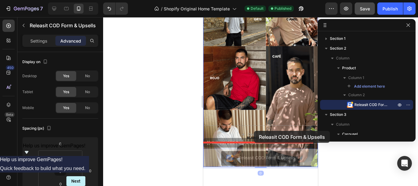
drag, startPoint x: 253, startPoint y: 134, endPoint x: 254, endPoint y: 131, distance: 3.9
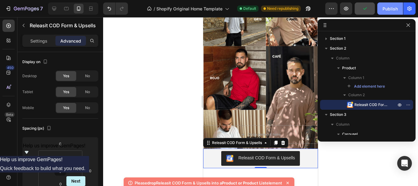
click at [387, 12] on button "Publish" at bounding box center [390, 8] width 26 height 12
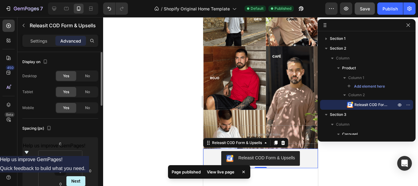
scroll to position [163, 0]
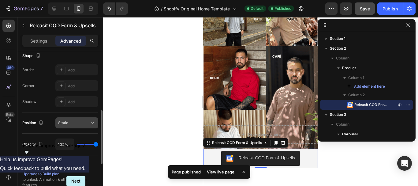
click at [76, 120] on div "Static" at bounding box center [73, 123] width 31 height 6
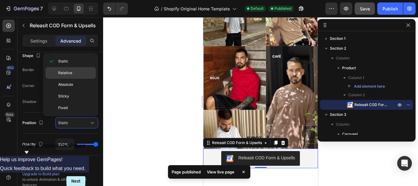
click at [76, 77] on div "Relative" at bounding box center [71, 73] width 50 height 12
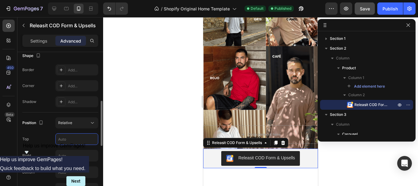
click at [74, 140] on input "text" at bounding box center [77, 138] width 42 height 11
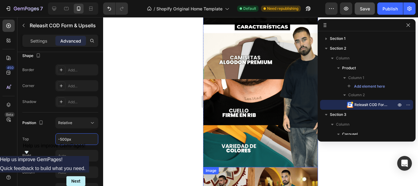
scroll to position [163, 0]
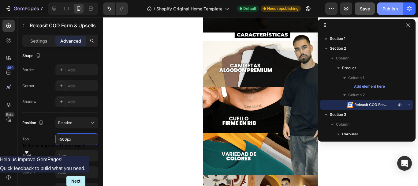
type input "-500"
click at [390, 8] on div "Publish" at bounding box center [390, 9] width 15 height 6
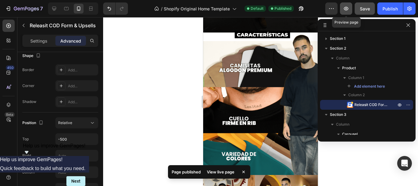
click at [349, 8] on icon "button" at bounding box center [346, 9] width 6 height 6
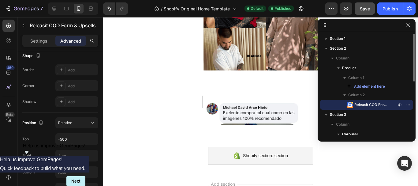
scroll to position [67, 0]
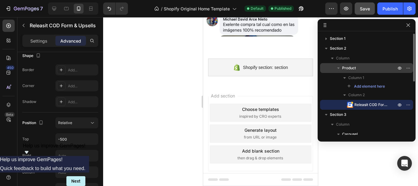
click at [354, 68] on span "Product" at bounding box center [349, 68] width 14 height 6
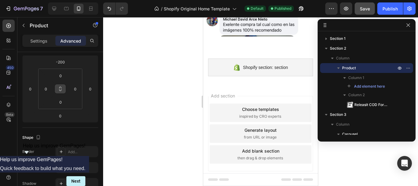
scroll to position [0, 0]
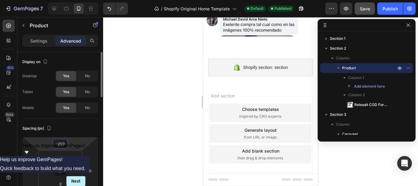
click at [65, 144] on input "-200" at bounding box center [60, 143] width 12 height 9
type input "0"
click at [278, 88] on div "Add section Choose templates inspired by CRO experts Generate layout from URL o…" at bounding box center [260, 135] width 115 height 102
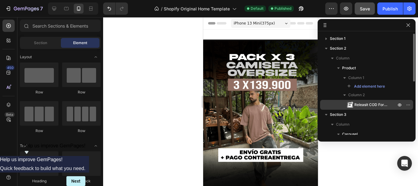
click at [375, 105] on span "Releasit COD Form & Upsells" at bounding box center [373, 105] width 36 height 6
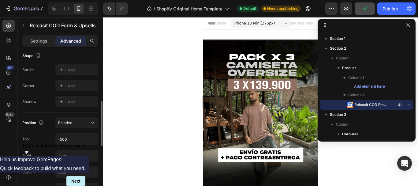
scroll to position [245, 0]
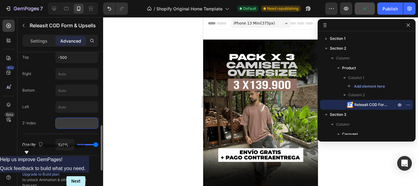
click at [71, 122] on input "number" at bounding box center [76, 123] width 43 height 11
type input "999"
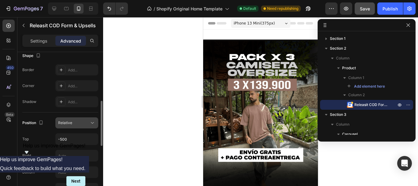
click at [85, 122] on div "Relative" at bounding box center [73, 123] width 31 height 6
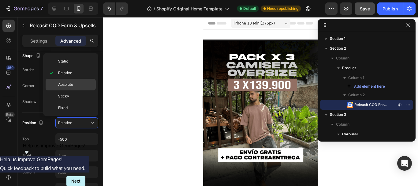
click at [76, 86] on p "Absolute" at bounding box center [75, 85] width 35 height 6
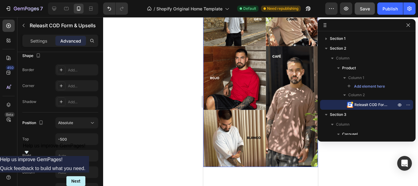
scroll to position [572, 0]
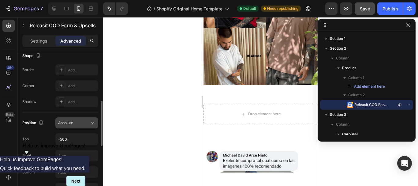
click at [81, 121] on div "Absolute" at bounding box center [73, 123] width 31 height 6
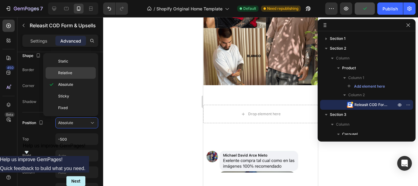
click at [77, 68] on div "Relative" at bounding box center [71, 73] width 50 height 12
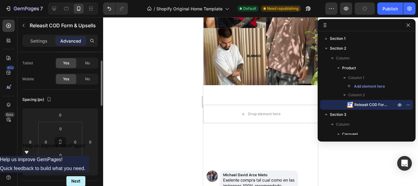
scroll to position [0, 0]
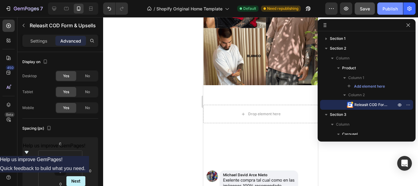
click at [386, 9] on div "Publish" at bounding box center [390, 9] width 15 height 6
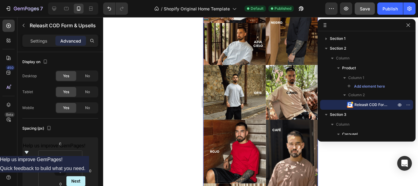
scroll to position [490, 0]
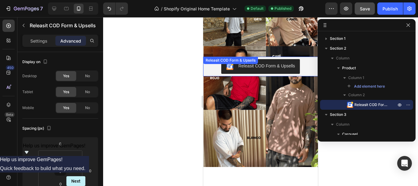
click at [232, 63] on div "Releasit COD Form & Upsells" at bounding box center [260, 66] width 69 height 7
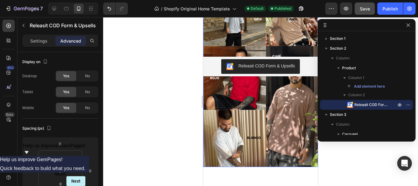
click at [39, 46] on div "Settings Advanced" at bounding box center [60, 41] width 76 height 12
click at [40, 43] on p "Settings" at bounding box center [38, 41] width 17 height 6
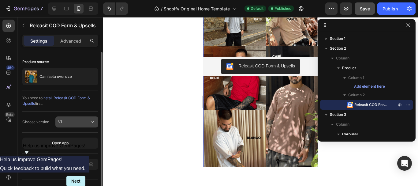
click at [67, 120] on div "V1" at bounding box center [73, 122] width 31 height 6
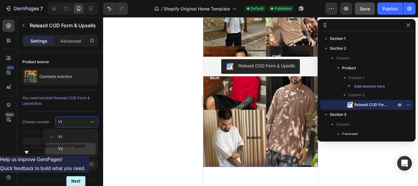
click at [66, 144] on div "V2" at bounding box center [71, 149] width 50 height 12
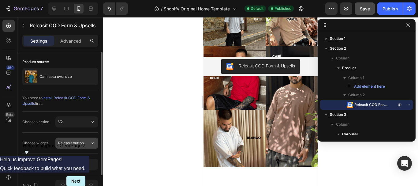
click at [81, 141] on span "Releasit button" at bounding box center [71, 143] width 26 height 5
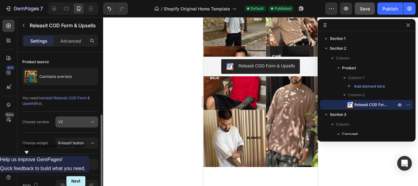
scroll to position [34, 0]
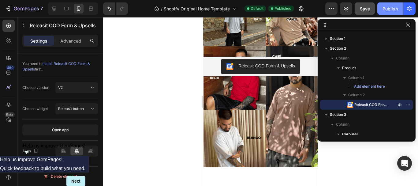
click at [395, 9] on div "Publish" at bounding box center [390, 9] width 15 height 6
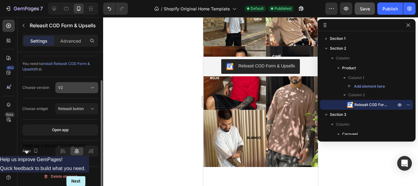
click at [79, 89] on div "V2" at bounding box center [73, 88] width 31 height 6
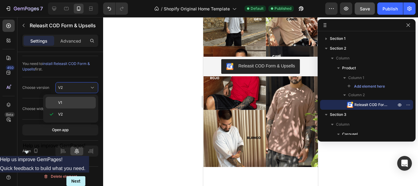
click at [71, 102] on p "V1" at bounding box center [75, 103] width 35 height 6
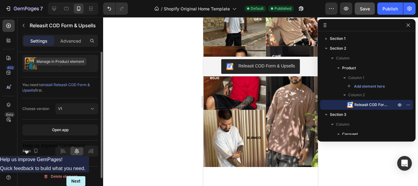
scroll to position [0, 0]
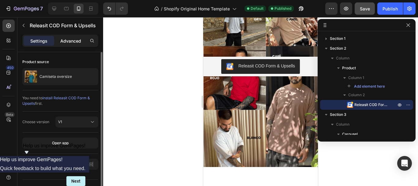
click at [72, 43] on p "Advanced" at bounding box center [70, 41] width 21 height 6
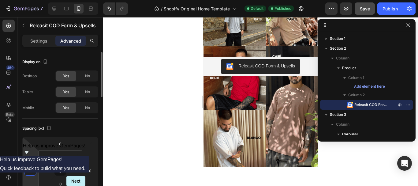
click at [32, 172] on input "0" at bounding box center [30, 170] width 9 height 9
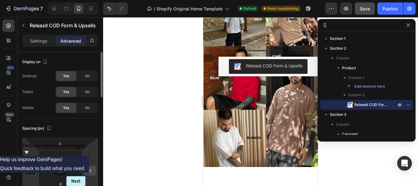
type input "50"
click at [92, 171] on input "0" at bounding box center [90, 170] width 9 height 9
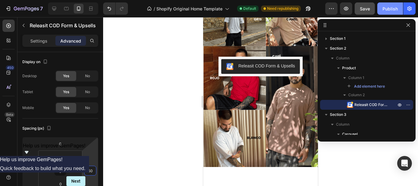
type input "50"
click at [384, 11] on div "Publish" at bounding box center [390, 9] width 15 height 6
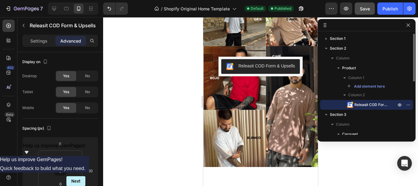
click at [374, 104] on span "Releasit COD Form & Upsells" at bounding box center [373, 105] width 36 height 6
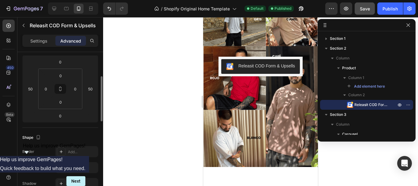
scroll to position [163, 0]
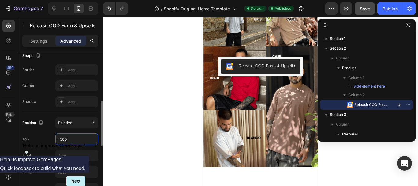
click at [66, 139] on input "-500" at bounding box center [77, 138] width 42 height 11
drag, startPoint x: 72, startPoint y: 139, endPoint x: 61, endPoint y: 139, distance: 10.7
click at [61, 139] on input "-500" at bounding box center [77, 138] width 42 height 11
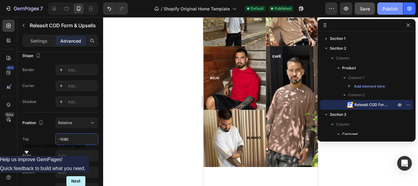
click at [379, 6] on button "Publish" at bounding box center [390, 8] width 26 height 12
click at [64, 138] on input "-1080" at bounding box center [77, 138] width 42 height 11
click at [391, 7] on div "Publish" at bounding box center [390, 9] width 15 height 6
click at [62, 138] on input "-1380" at bounding box center [77, 138] width 42 height 11
click at [63, 138] on input "-1380" at bounding box center [77, 138] width 42 height 11
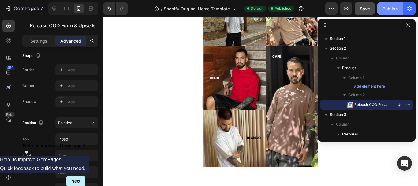
click at [391, 9] on div "Publish" at bounding box center [390, 9] width 15 height 6
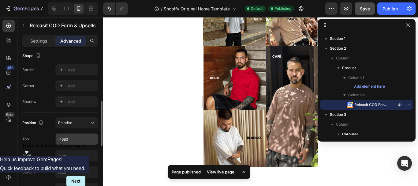
click at [64, 139] on input "-1680" at bounding box center [77, 138] width 42 height 11
click at [66, 138] on input "-1680" at bounding box center [77, 138] width 42 height 11
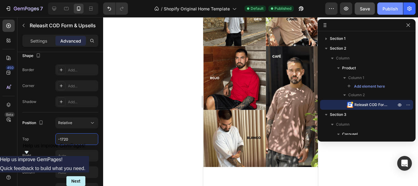
type input "-1720"
click at [390, 9] on div "Publish" at bounding box center [390, 9] width 15 height 6
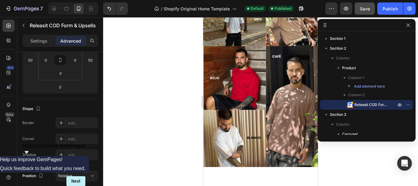
scroll to position [0, 0]
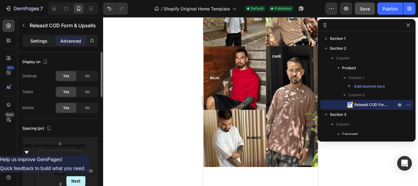
click at [42, 42] on p "Settings" at bounding box center [38, 41] width 17 height 6
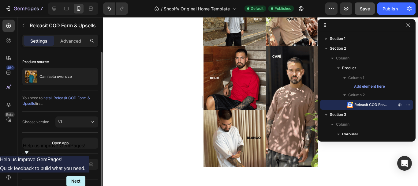
scroll to position [13, 0]
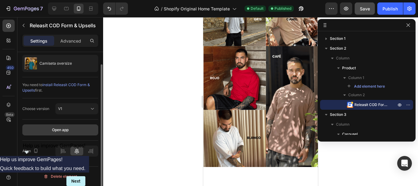
click at [62, 129] on div "Open app" at bounding box center [60, 130] width 17 height 6
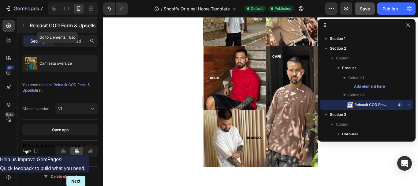
click at [23, 24] on icon "button" at bounding box center [23, 25] width 5 height 5
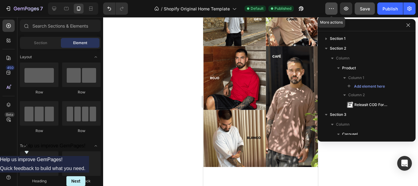
click at [336, 9] on button "button" at bounding box center [331, 8] width 12 height 12
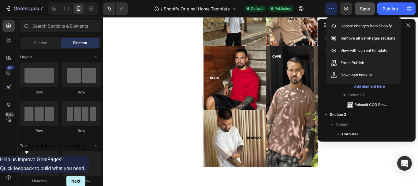
click at [334, 9] on icon "button" at bounding box center [332, 9] width 6 height 6
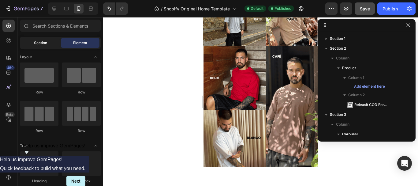
click at [44, 44] on span "Section" at bounding box center [40, 43] width 13 height 6
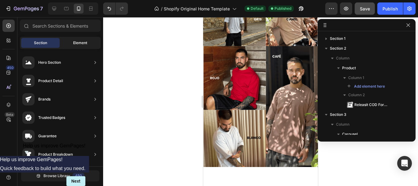
click at [72, 43] on div "Element" at bounding box center [80, 43] width 39 height 10
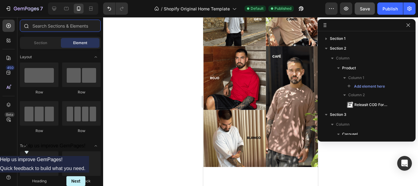
click at [64, 31] on input "text" at bounding box center [60, 26] width 81 height 12
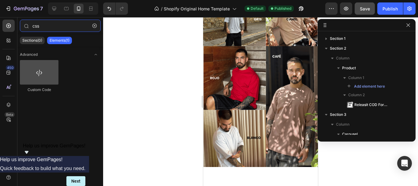
type input "css"
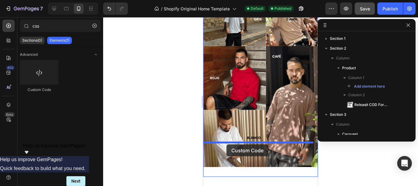
drag, startPoint x: 241, startPoint y: 92, endPoint x: 227, endPoint y: 144, distance: 54.5
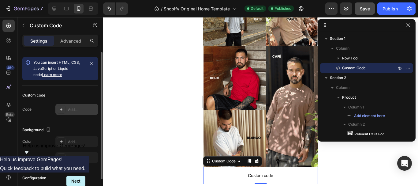
click at [62, 109] on icon at bounding box center [61, 109] width 5 height 5
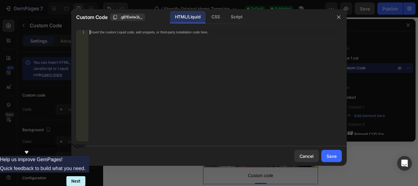
click at [140, 36] on div "Insert the custom Liquid code, add snippets, or third-party installation code h…" at bounding box center [214, 90] width 253 height 120
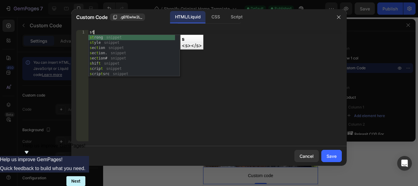
type textarea "s"
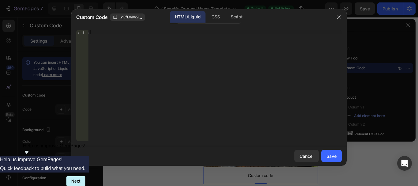
scroll to position [0, 0]
type textarea ";"
click at [215, 17] on div "CSS" at bounding box center [216, 17] width 18 height 12
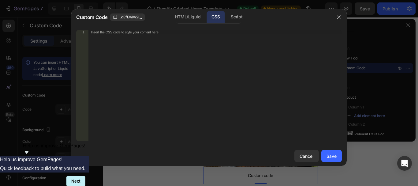
click at [151, 32] on div "Insert the CSS code to style your content here." at bounding box center [202, 32] width 223 height 4
paste textarea "._rsi-buy-now-button>span"
type textarea "._rsi-buy-now-button>span {"
type textarea "font-family: "Poppins", Sans-Serif;"
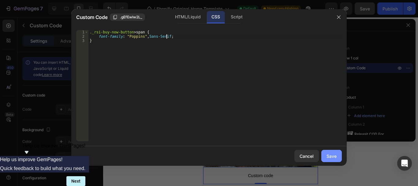
click at [333, 154] on div "Save" at bounding box center [332, 156] width 10 height 6
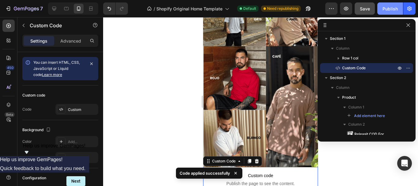
click at [392, 11] on div "Publish" at bounding box center [390, 9] width 15 height 6
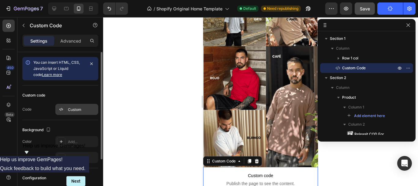
click at [77, 111] on div "Custom" at bounding box center [82, 110] width 29 height 6
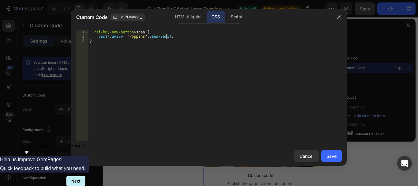
click at [167, 36] on div "._rsi-buy-now-button > span { font-family : " Poppins " , Sans-Serif ; }" at bounding box center [214, 90] width 253 height 120
type textarea "font-family: "Poppins", Sans-Serif !important;"
click at [327, 157] on div "Save" at bounding box center [332, 156] width 10 height 6
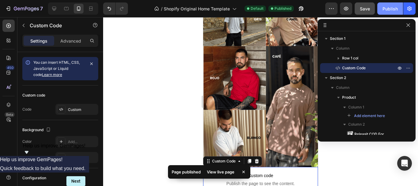
click at [392, 8] on div "Publish" at bounding box center [390, 9] width 15 height 6
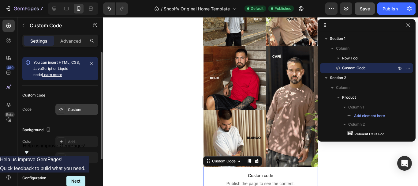
click at [82, 111] on div "Custom" at bounding box center [82, 110] width 29 height 6
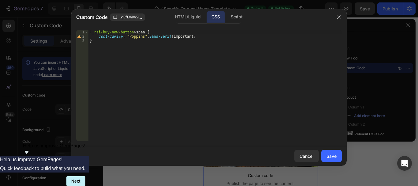
click at [142, 34] on div "._rsi-buy-now-button > span { font-family : " Poppins " , Sans-Serif !important…" at bounding box center [214, 90] width 253 height 120
click at [142, 36] on div "._rsi-buy-now-button > span { font-family : " Poppins " , Sans-Serif !important…" at bounding box center [214, 90] width 253 height 120
click at [126, 36] on div "._rsi-buy-now-button > span { font-family : " Poppins, Sans-Serif !important; }" at bounding box center [214, 90] width 253 height 120
type textarea "font-family: Poppins, Sans-Serif !important;"
click at [334, 154] on div "Save" at bounding box center [332, 156] width 10 height 6
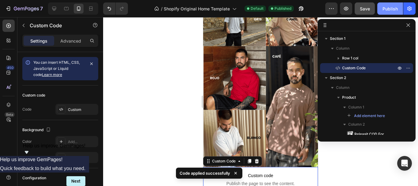
click at [386, 12] on button "Publish" at bounding box center [390, 8] width 26 height 12
click at [390, 8] on div "Publish" at bounding box center [390, 9] width 15 height 6
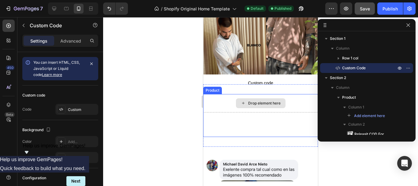
scroll to position [572, 0]
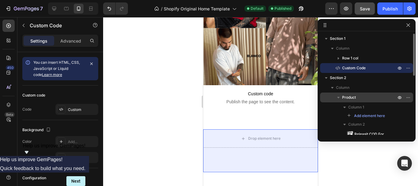
click at [340, 95] on icon "button" at bounding box center [339, 97] width 6 height 6
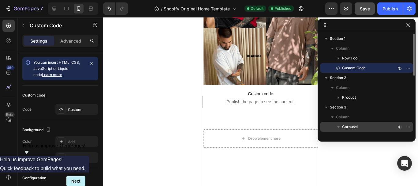
click at [339, 126] on icon "button" at bounding box center [339, 127] width 6 height 6
click at [353, 131] on div "Carousel" at bounding box center [367, 127] width 88 height 10
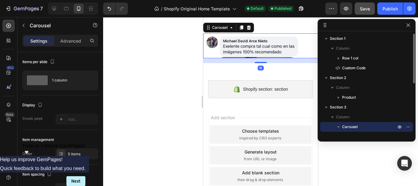
scroll to position [706, 0]
drag, startPoint x: 352, startPoint y: 126, endPoint x: 375, endPoint y: 123, distance: 22.8
click at [362, 122] on div "Carousel" at bounding box center [367, 127] width 88 height 10
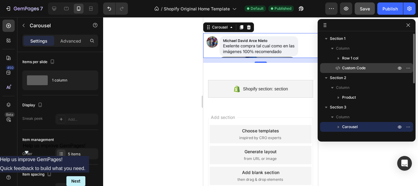
drag, startPoint x: 347, startPoint y: 127, endPoint x: 357, endPoint y: 71, distance: 57.1
click at [357, 69] on div "Section 1 Column Row 1 col Custom Code Section 2 Column Product Section 3 Colum…" at bounding box center [367, 84] width 98 height 101
